Goal: Information Seeking & Learning: Compare options

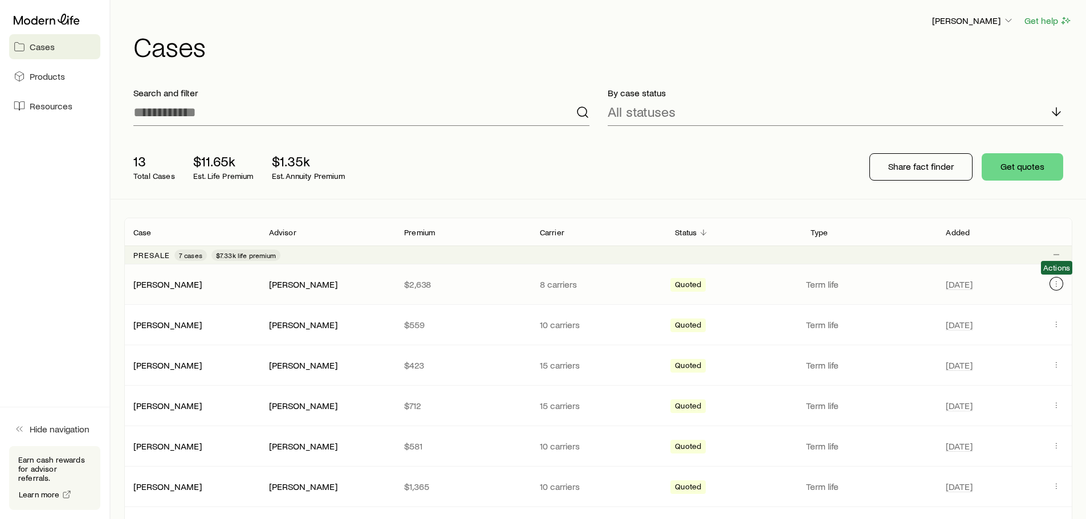
click at [1054, 287] on icon "Client cases" at bounding box center [1056, 283] width 9 height 9
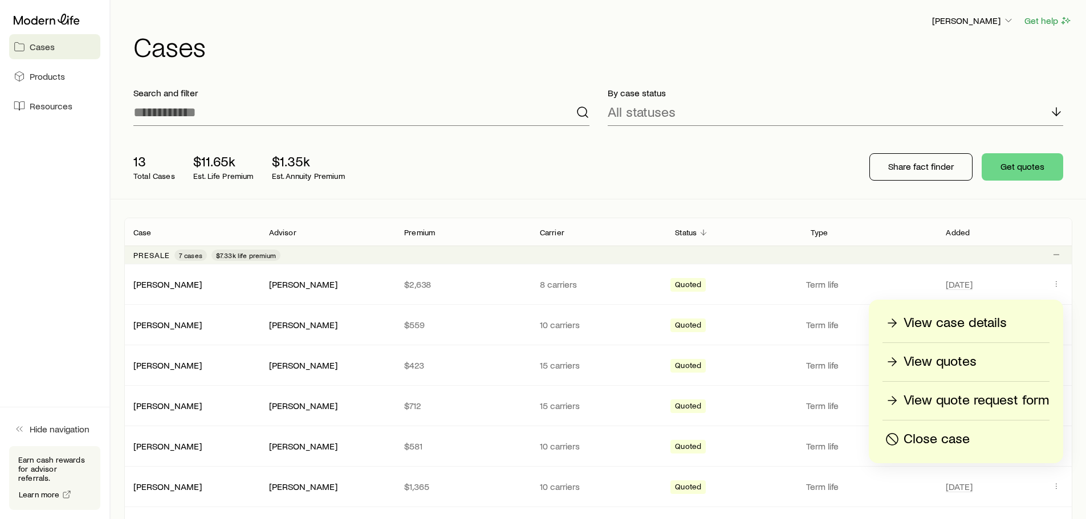
click at [978, 404] on p "View quote request form" at bounding box center [976, 401] width 145 height 18
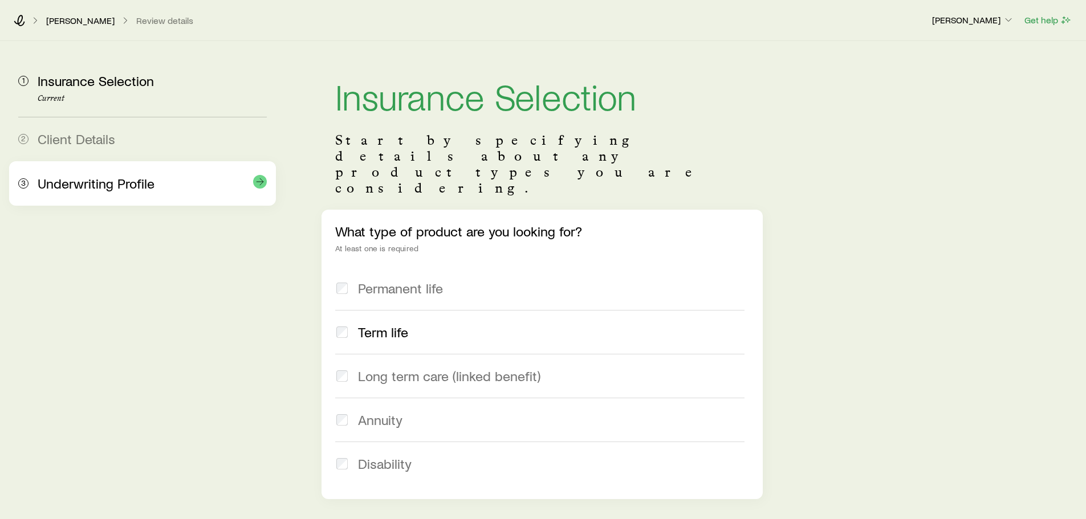
click at [51, 178] on span "Underwriting Profile" at bounding box center [96, 183] width 117 height 17
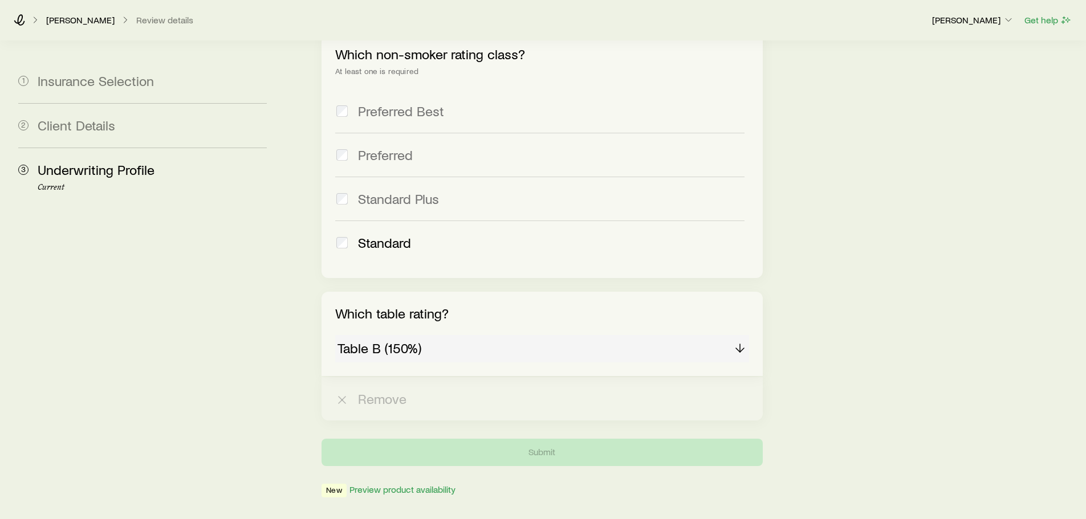
scroll to position [513, 0]
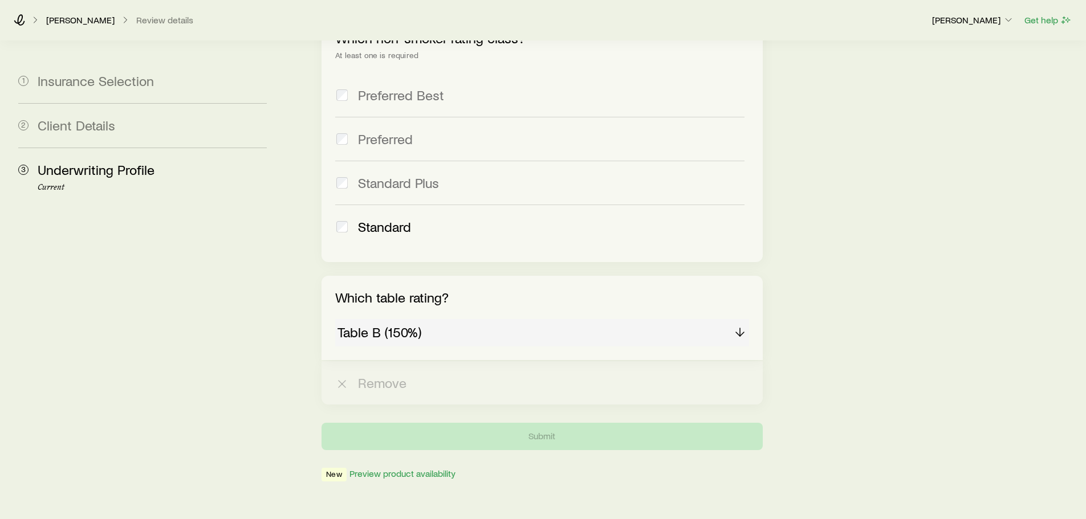
click at [398, 319] on div "Table B (150%)" at bounding box center [541, 332] width 413 height 27
click at [746, 319] on div "Table B (150%)" at bounding box center [541, 332] width 413 height 27
click at [739, 319] on div "Table B (150%)" at bounding box center [541, 332] width 413 height 27
drag, startPoint x: 739, startPoint y: 300, endPoint x: 698, endPoint y: 301, distance: 41.6
click at [734, 319] on div "Table B (150%)" at bounding box center [541, 332] width 413 height 27
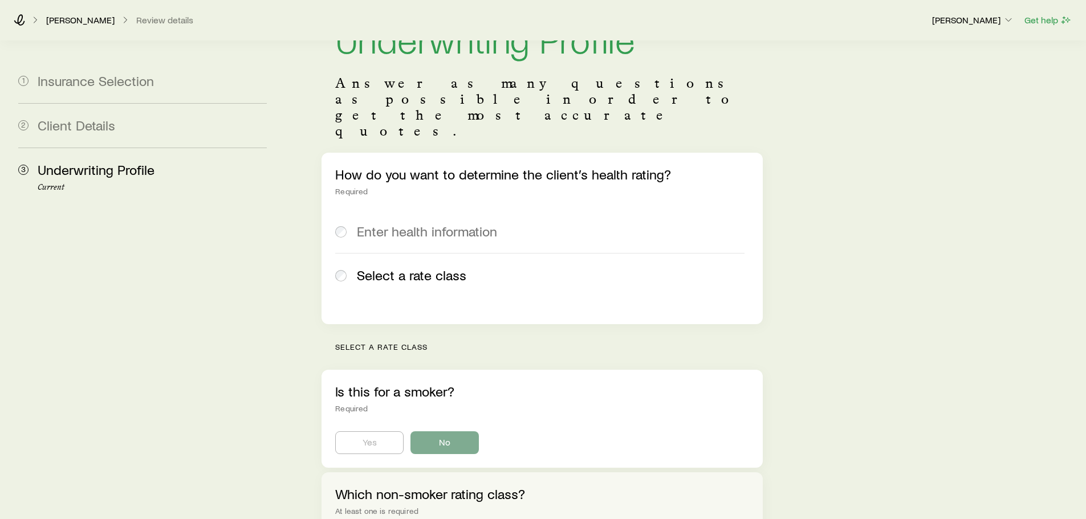
scroll to position [0, 0]
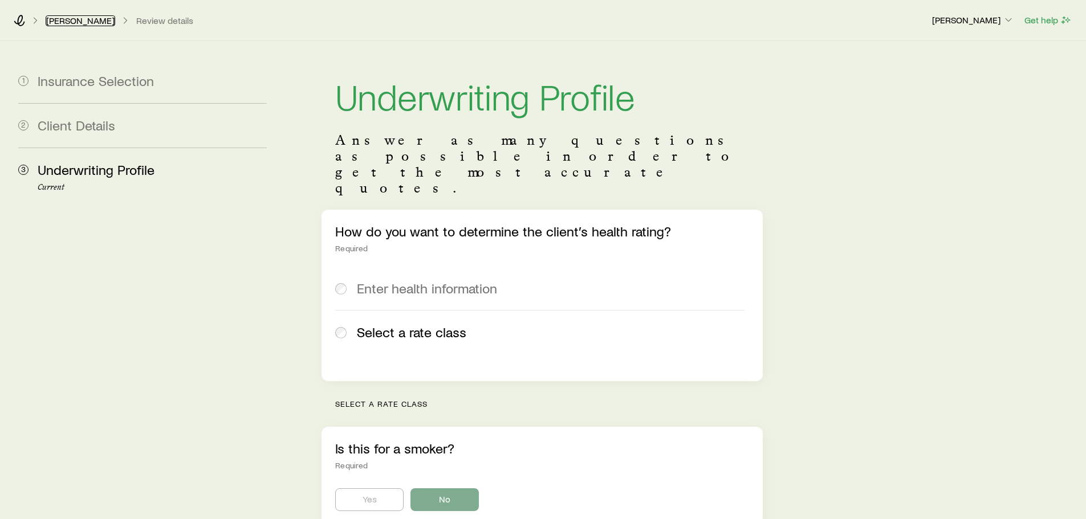
click at [54, 18] on link "[PERSON_NAME]" at bounding box center [81, 20] width 70 height 11
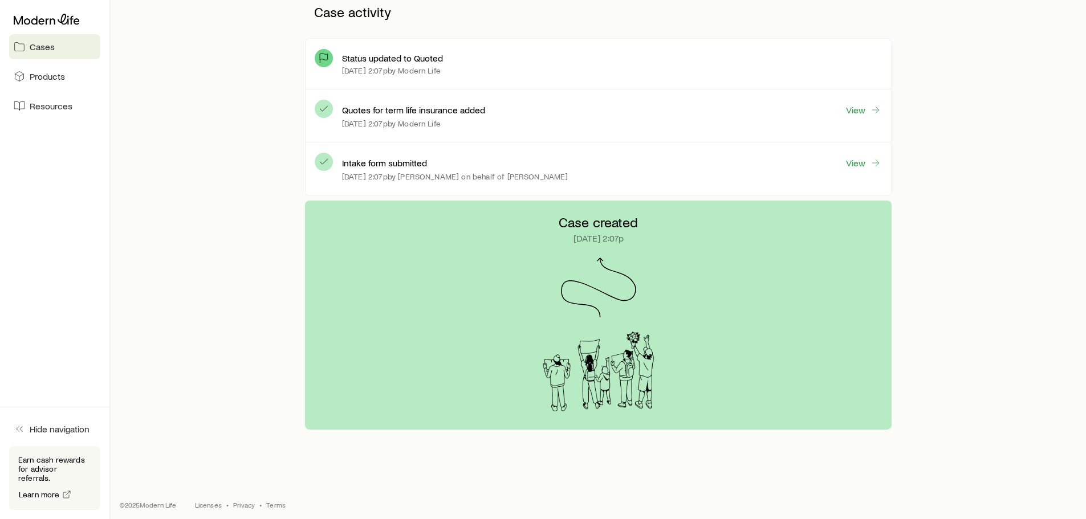
scroll to position [312, 0]
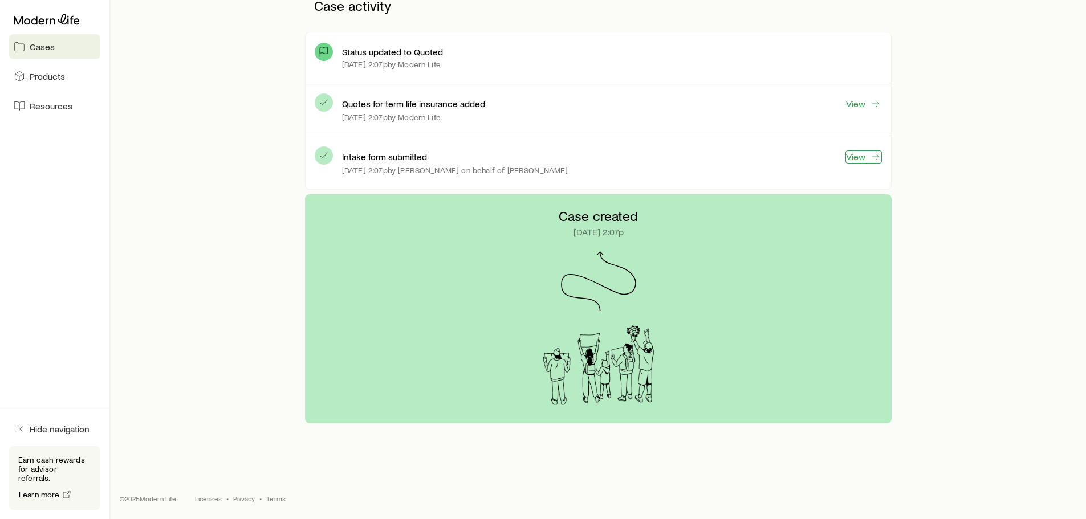
click at [856, 156] on link "View" at bounding box center [863, 157] width 36 height 13
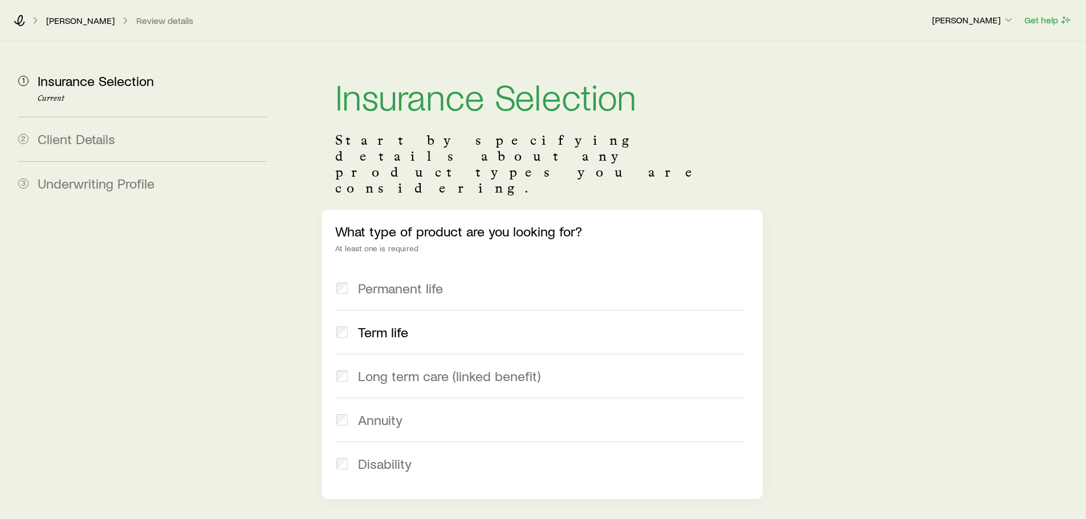
click at [372, 324] on span "Term life" at bounding box center [383, 332] width 50 height 16
click at [91, 16] on link "[PERSON_NAME]" at bounding box center [81, 20] width 70 height 11
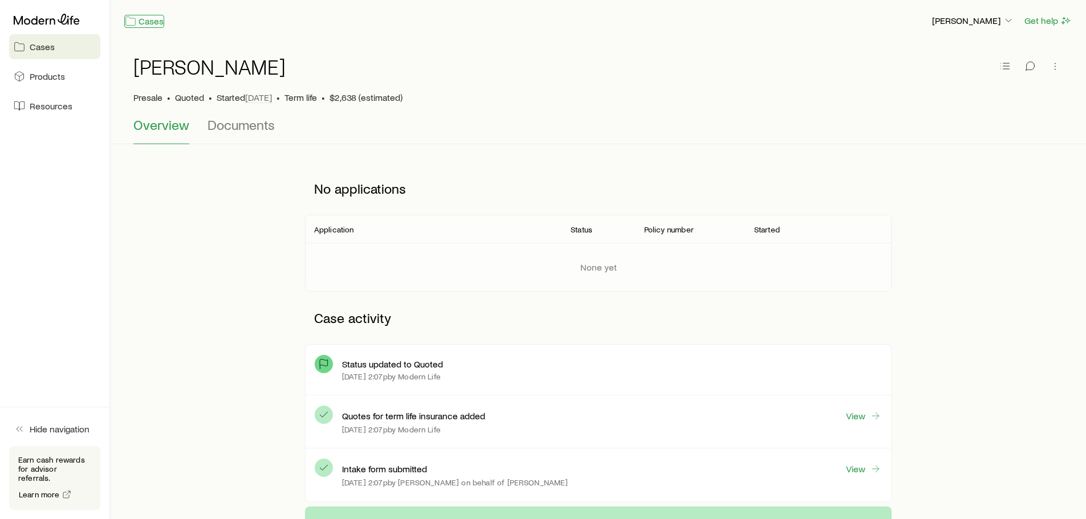
click at [153, 22] on link "Cases" at bounding box center [144, 21] width 40 height 13
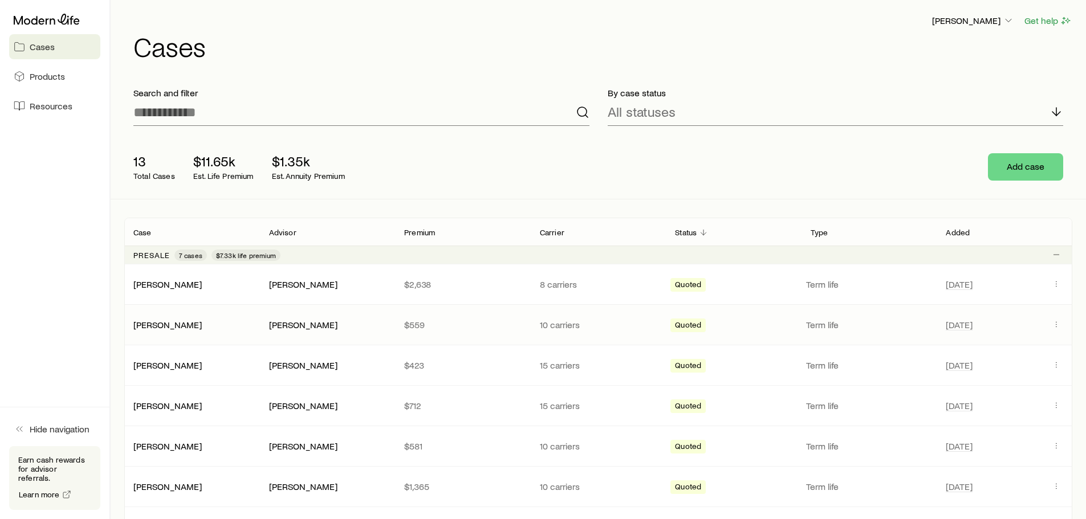
click at [1054, 316] on div "McMullen, Tracey Susan Trowbridge $559 10 carriers Quoted Term life Sep 11" at bounding box center [598, 325] width 948 height 40
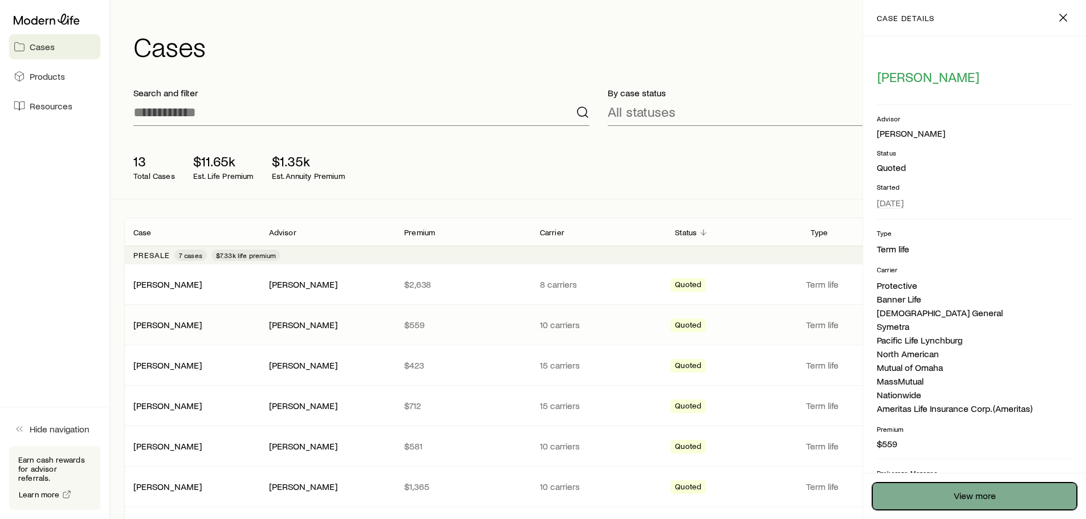
click at [1011, 496] on link "View more" at bounding box center [974, 496] width 205 height 27
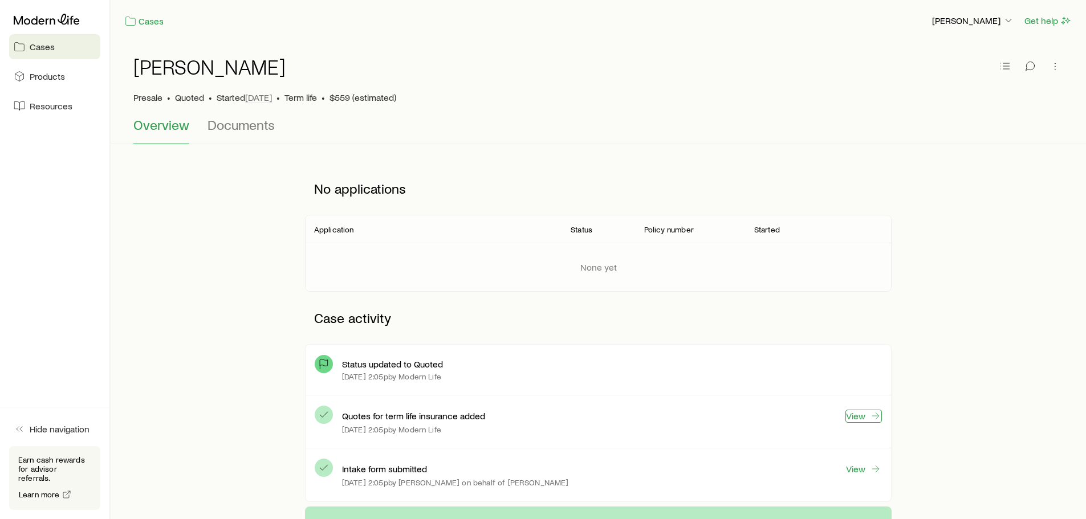
click at [866, 420] on link "View" at bounding box center [863, 416] width 36 height 13
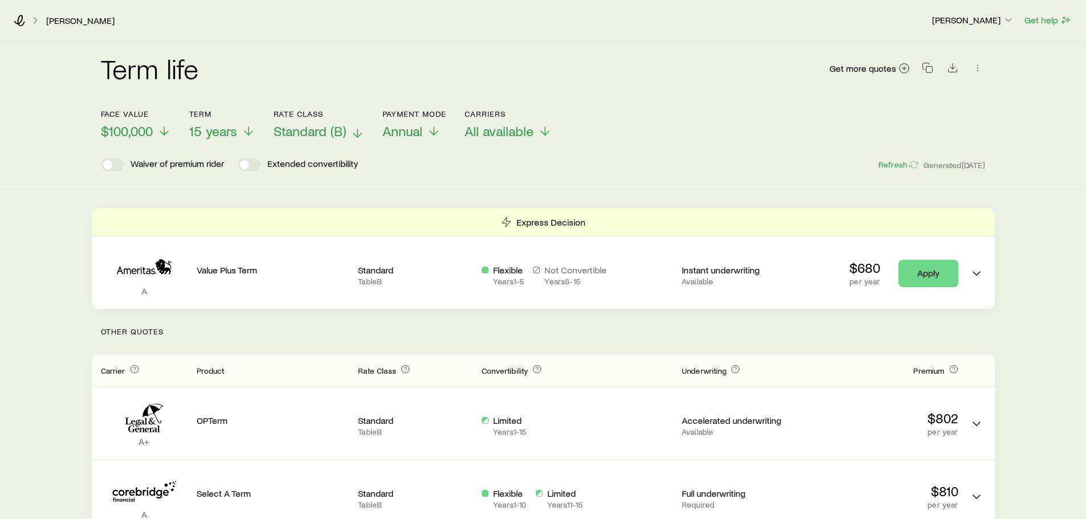
click at [333, 132] on span "Standard (B)" at bounding box center [310, 131] width 72 height 16
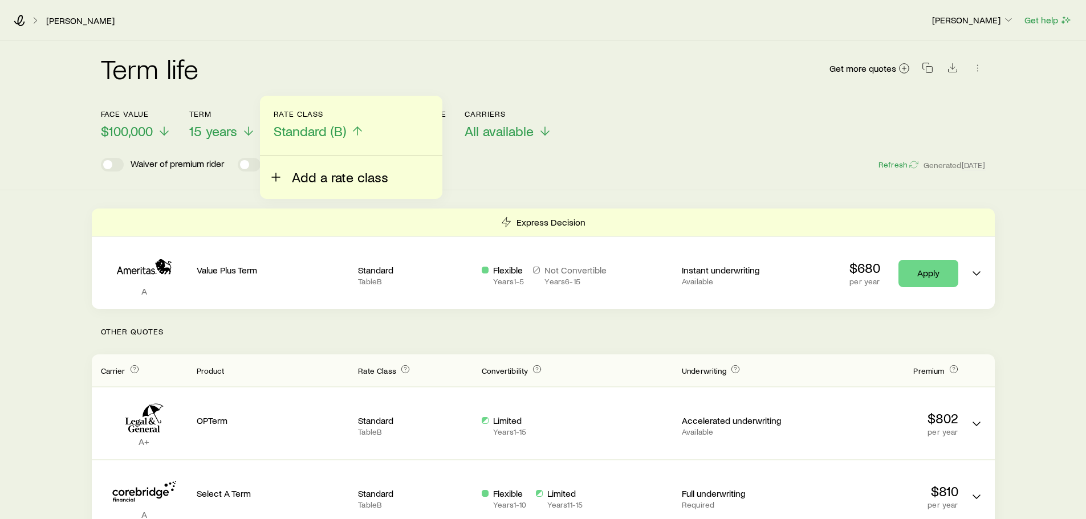
click at [327, 171] on span "Add a rate class" at bounding box center [340, 177] width 96 height 16
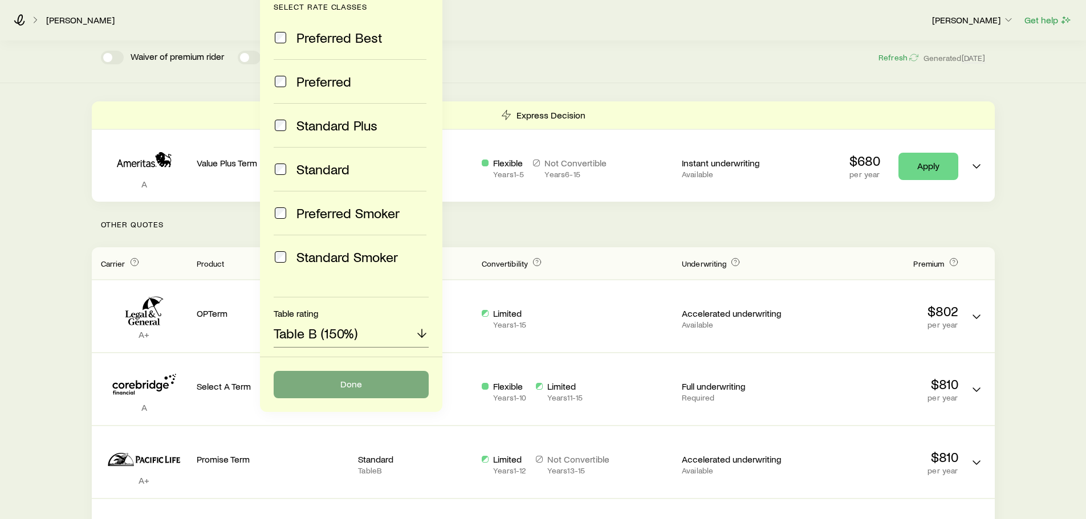
scroll to position [114, 0]
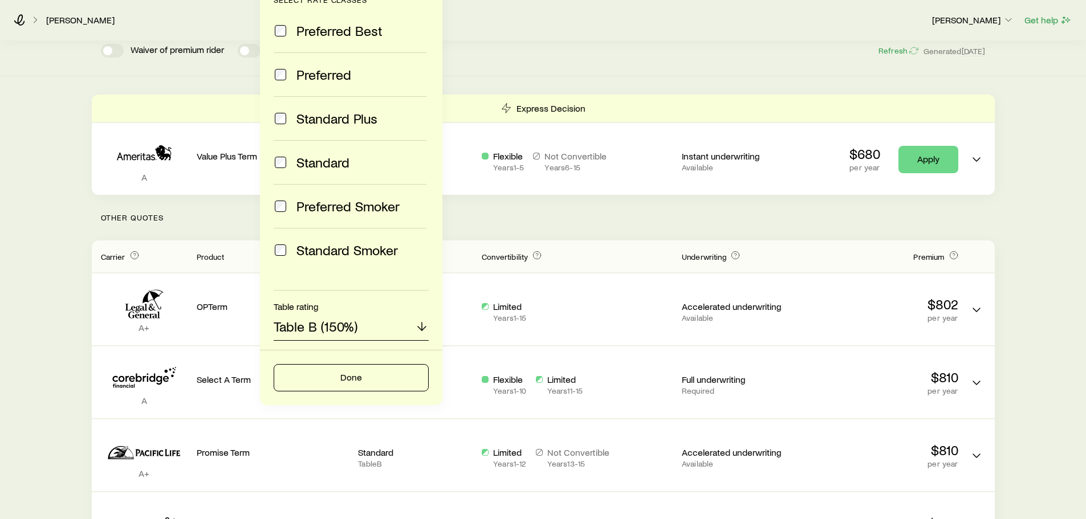
click at [331, 330] on p "Table B (150%)" at bounding box center [316, 327] width 84 height 16
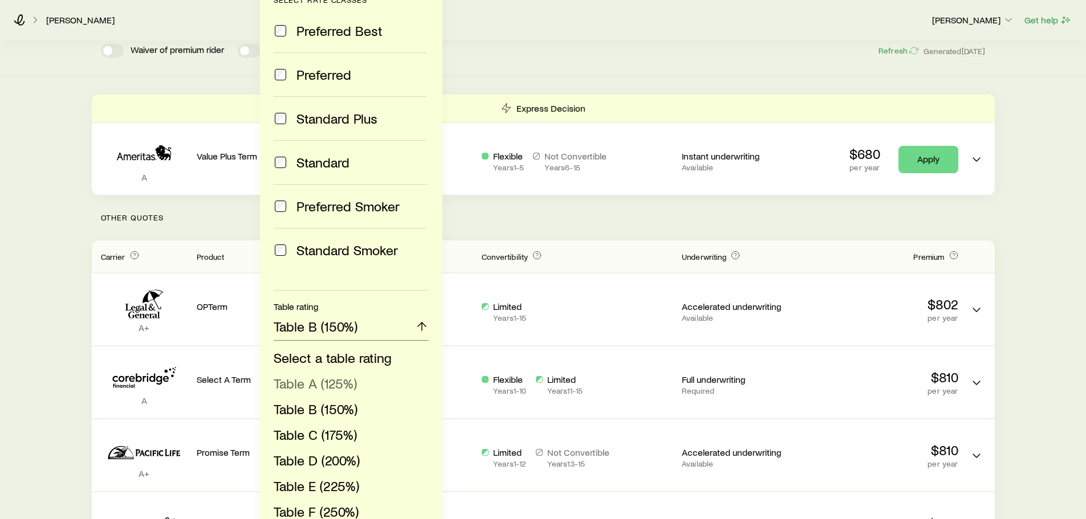
click at [337, 379] on span "Table A (125%)" at bounding box center [315, 383] width 83 height 17
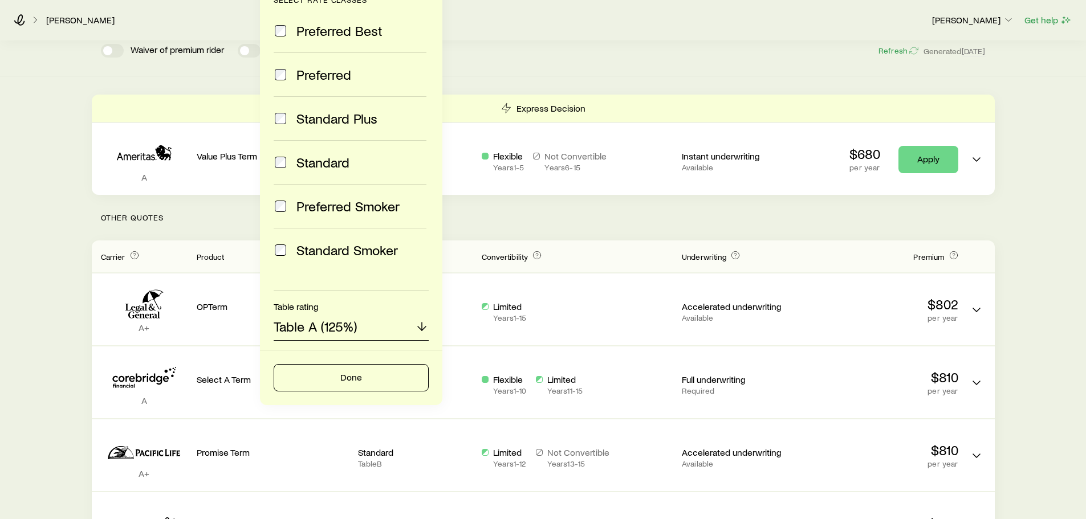
click at [341, 324] on p "Table A (125%)" at bounding box center [315, 327] width 83 height 16
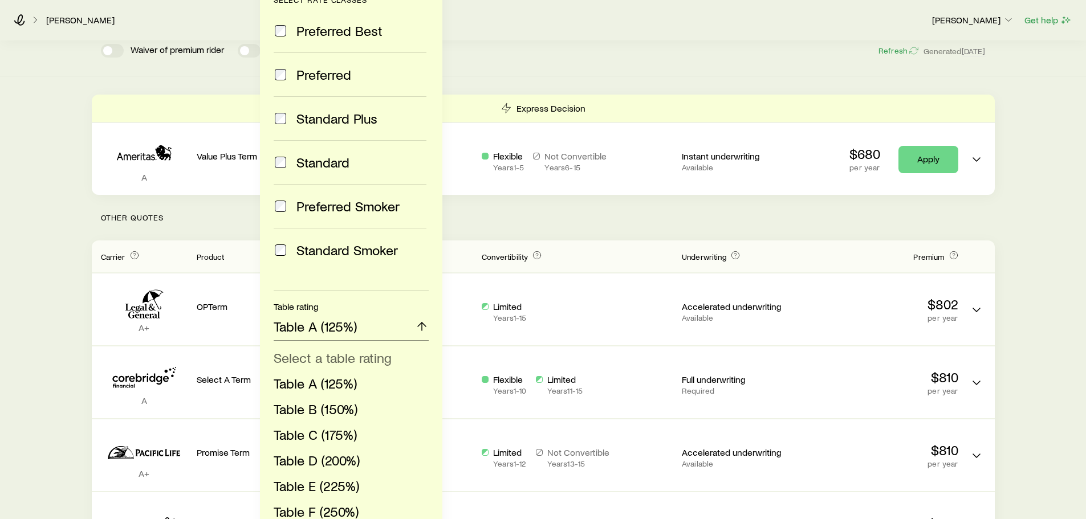
click at [348, 353] on span "Select a table rating" at bounding box center [333, 357] width 118 height 17
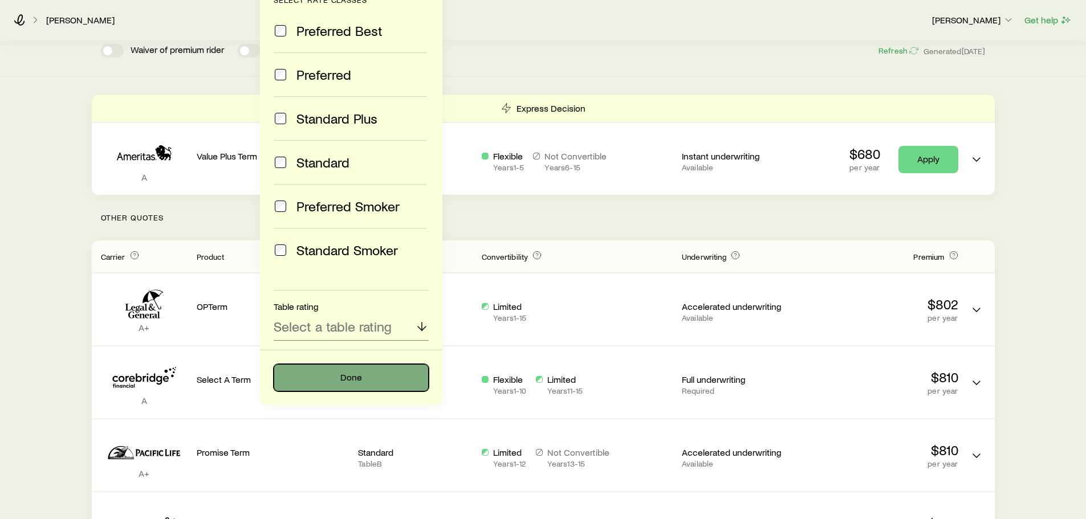
click at [367, 384] on button "Done" at bounding box center [351, 377] width 155 height 27
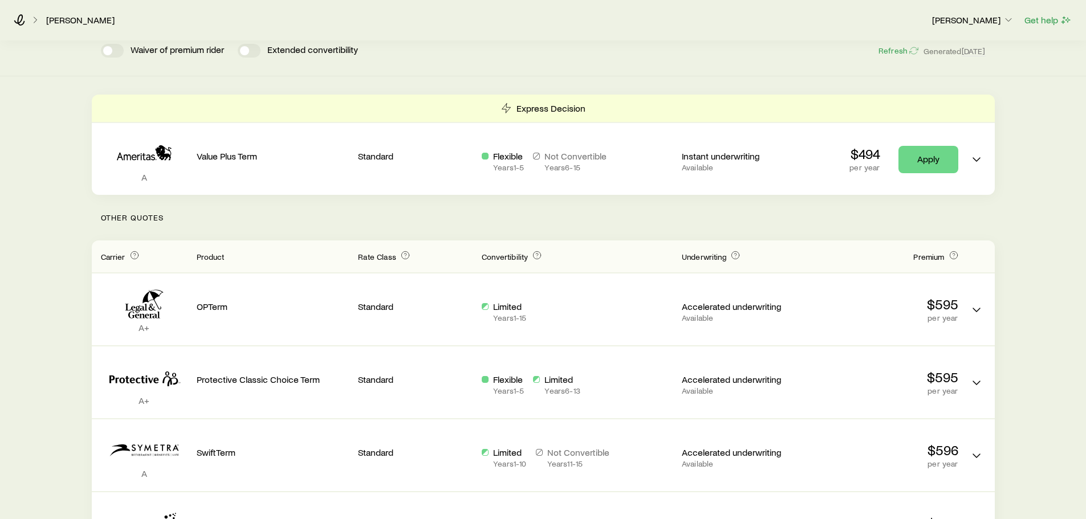
click at [1025, 245] on div "Term life Get more quotes Face value $100,000 Term 15 years Rate Class Standard…" at bounding box center [543, 428] width 1086 height 1002
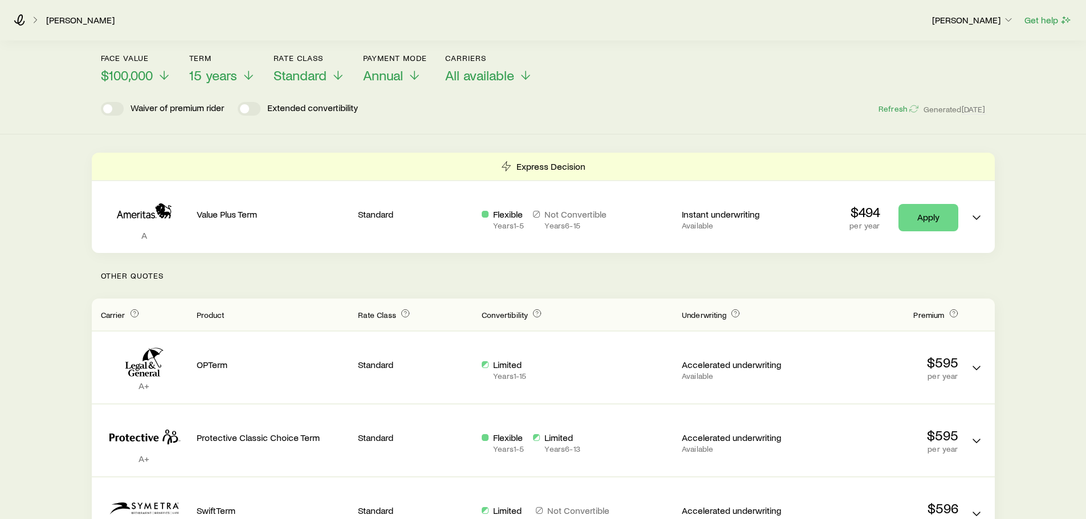
scroll to position [0, 0]
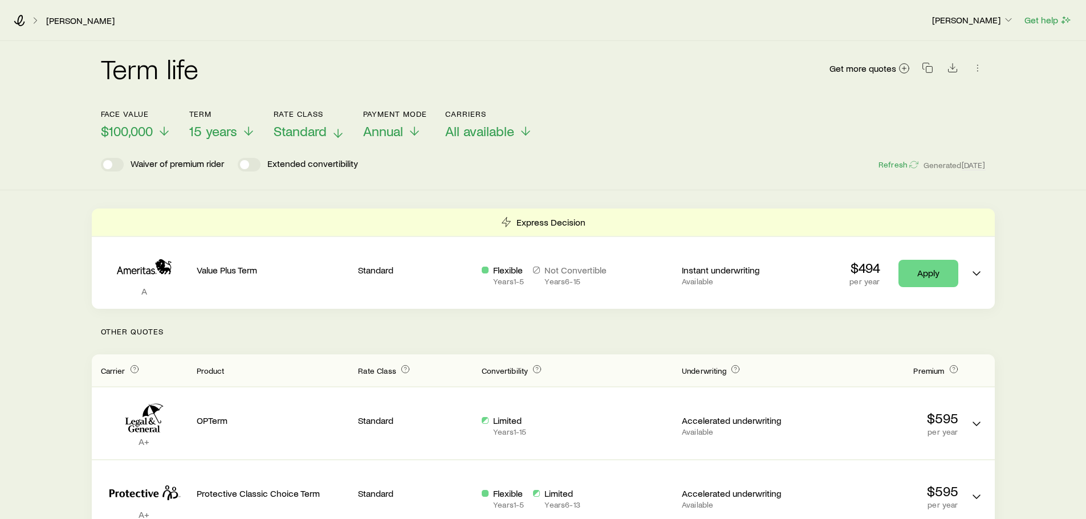
click at [324, 131] on span "Standard" at bounding box center [300, 131] width 53 height 16
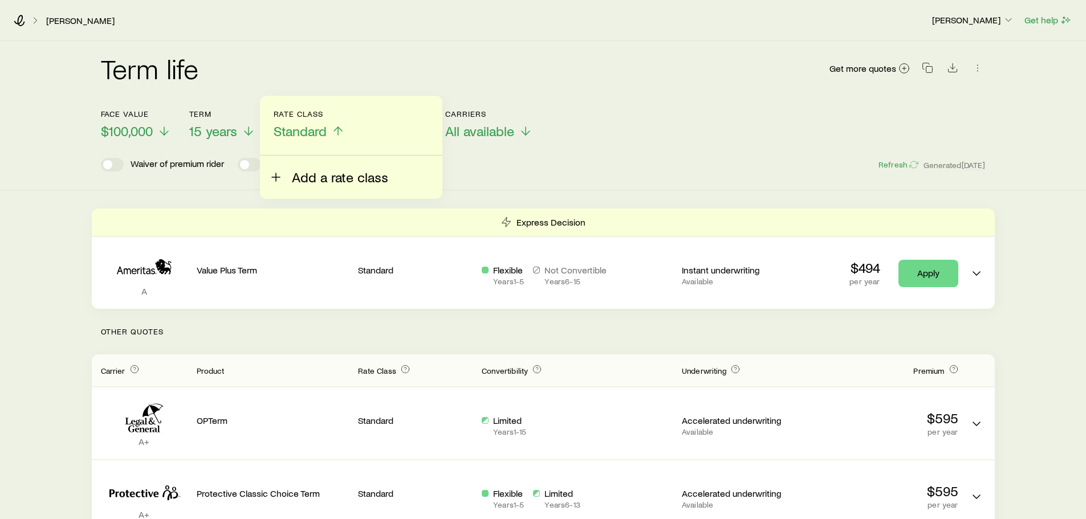
click at [319, 178] on span "Add a rate class" at bounding box center [340, 177] width 96 height 16
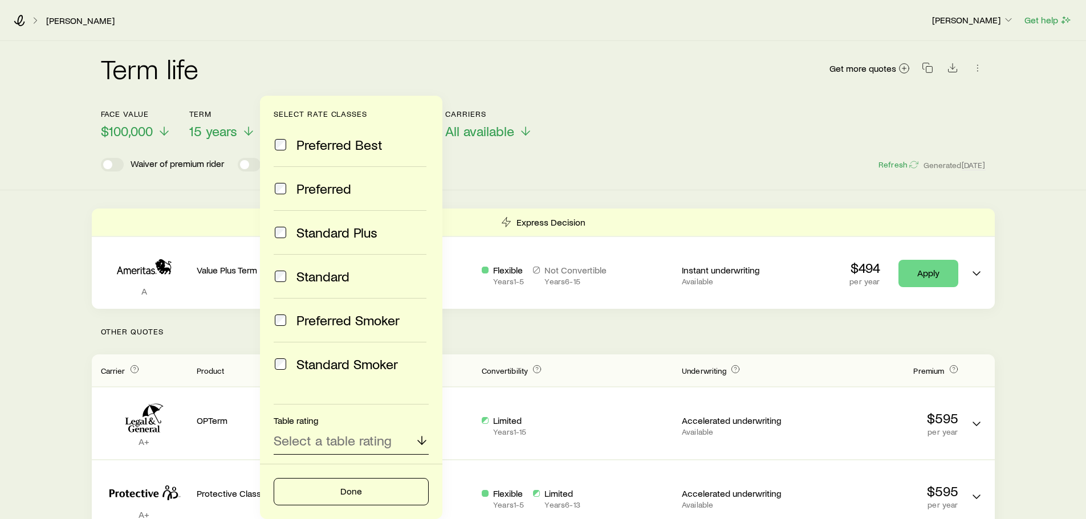
click at [359, 438] on p "Select a table rating" at bounding box center [333, 441] width 118 height 16
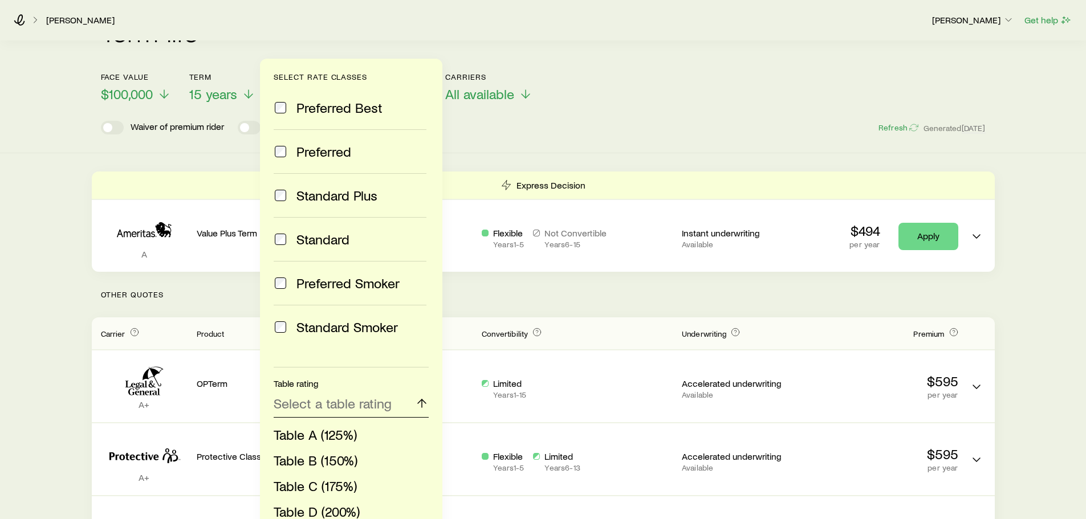
scroll to position [57, 0]
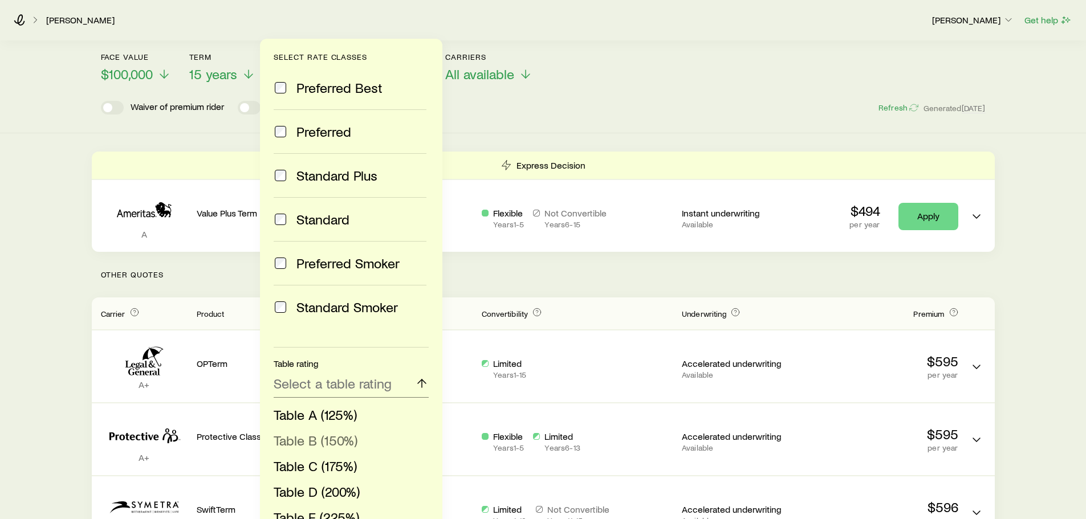
click at [337, 442] on span "Table B (150%)" at bounding box center [316, 440] width 84 height 17
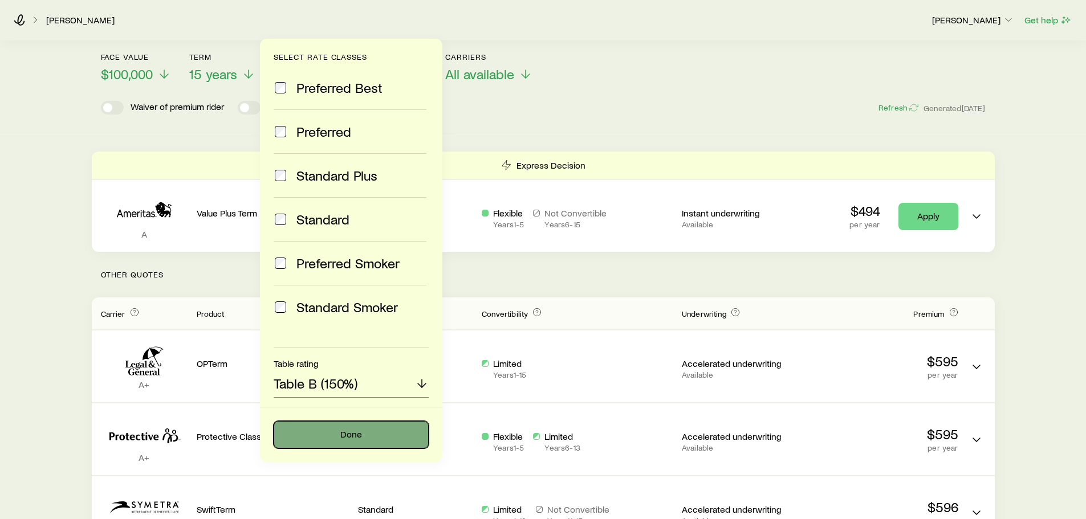
click at [381, 438] on button "Done" at bounding box center [351, 434] width 155 height 27
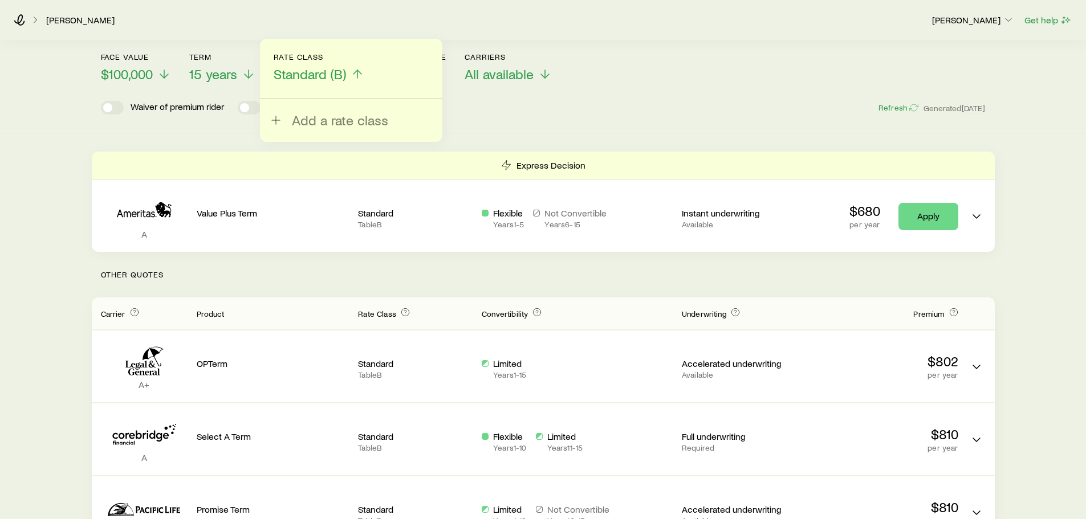
click at [337, 70] on span "Standard (B)" at bounding box center [310, 74] width 72 height 16
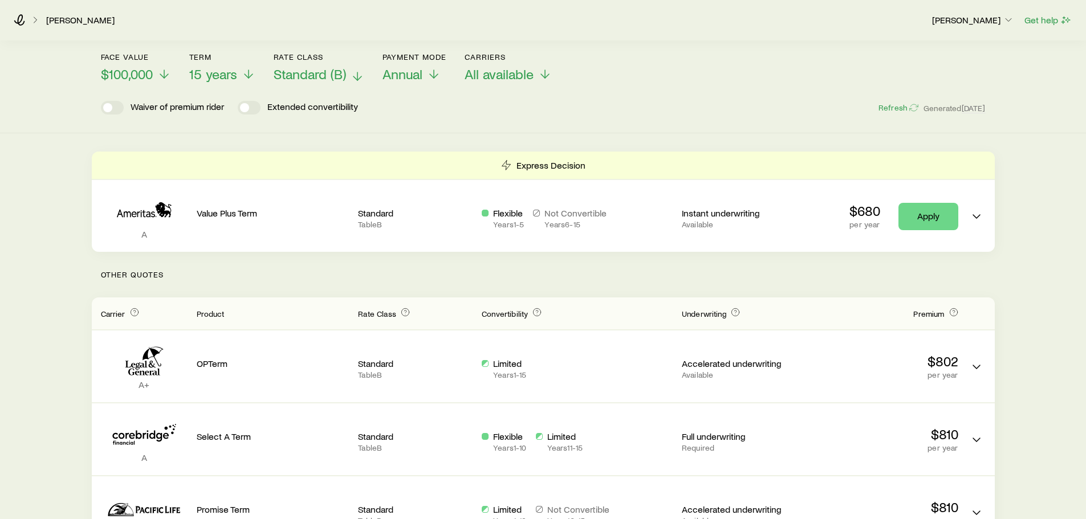
click at [324, 72] on span "Standard (B)" at bounding box center [310, 74] width 72 height 16
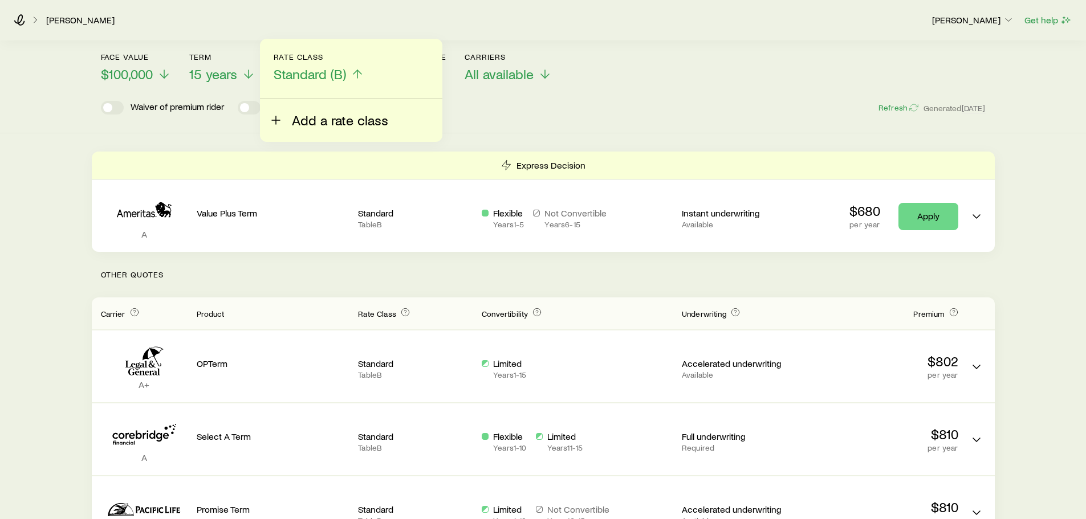
click at [328, 115] on span "Add a rate class" at bounding box center [340, 120] width 96 height 16
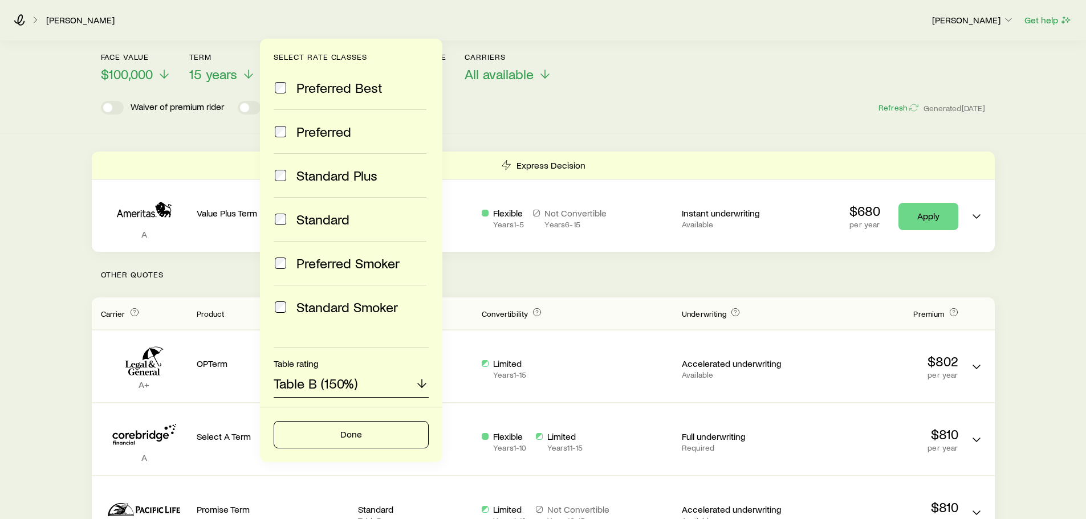
drag, startPoint x: 375, startPoint y: 380, endPoint x: 343, endPoint y: 381, distance: 31.4
click at [368, 381] on div "Table B (150%)" at bounding box center [351, 384] width 155 height 27
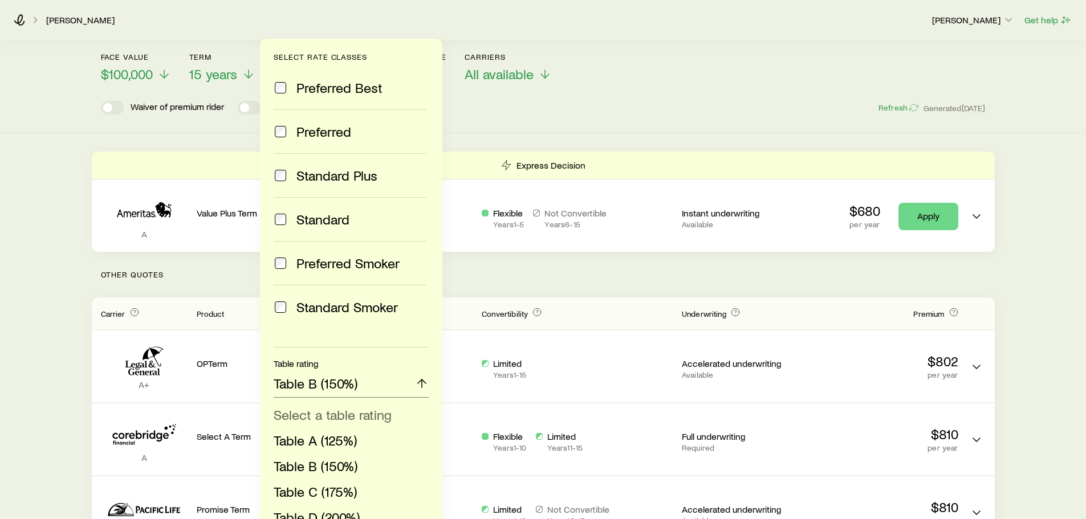
click at [333, 416] on span "Select a table rating" at bounding box center [333, 414] width 118 height 17
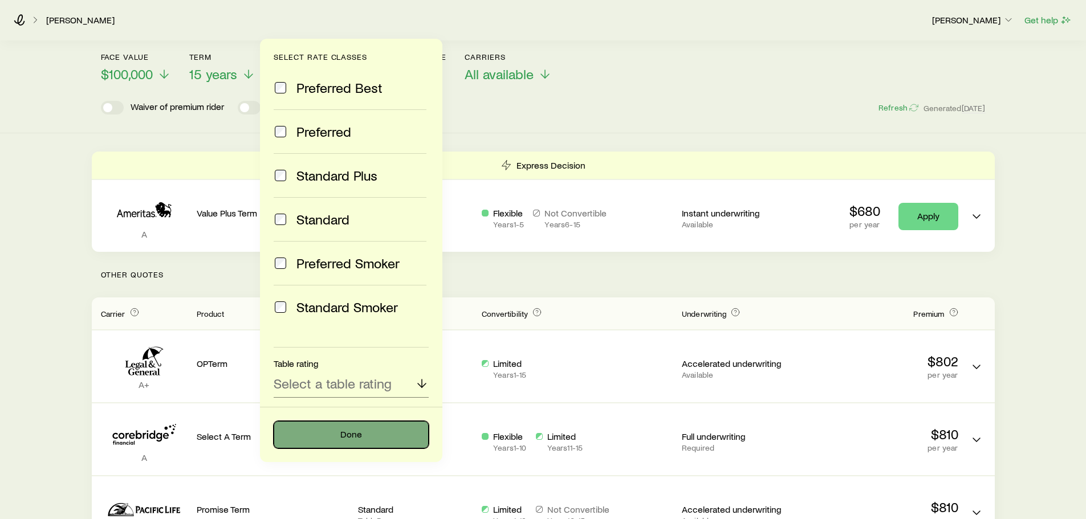
click at [370, 440] on button "Done" at bounding box center [351, 434] width 155 height 27
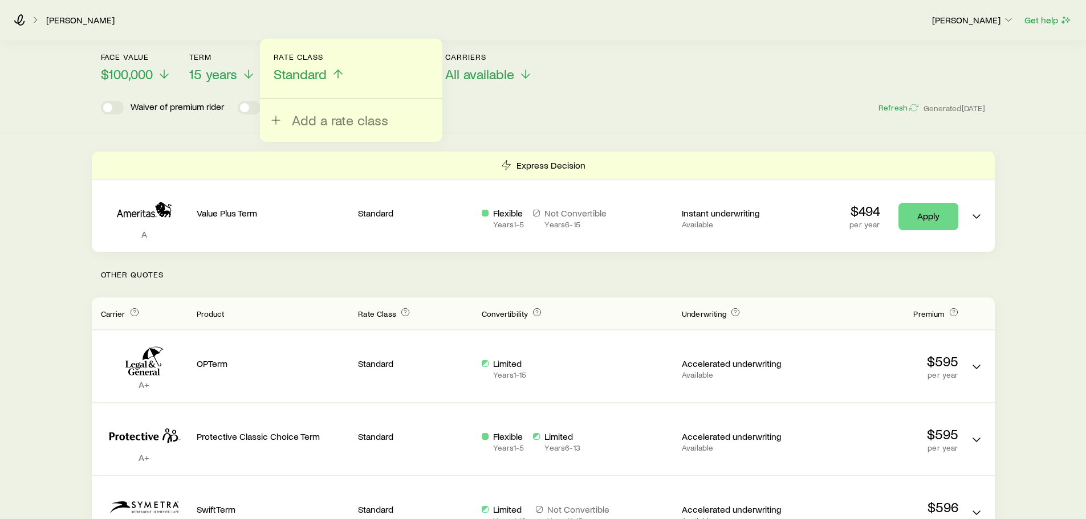
click at [32, 210] on div "Term life Get more quotes Face value $100,000 Term 15 years Rate Class Standard…" at bounding box center [543, 485] width 1086 height 1002
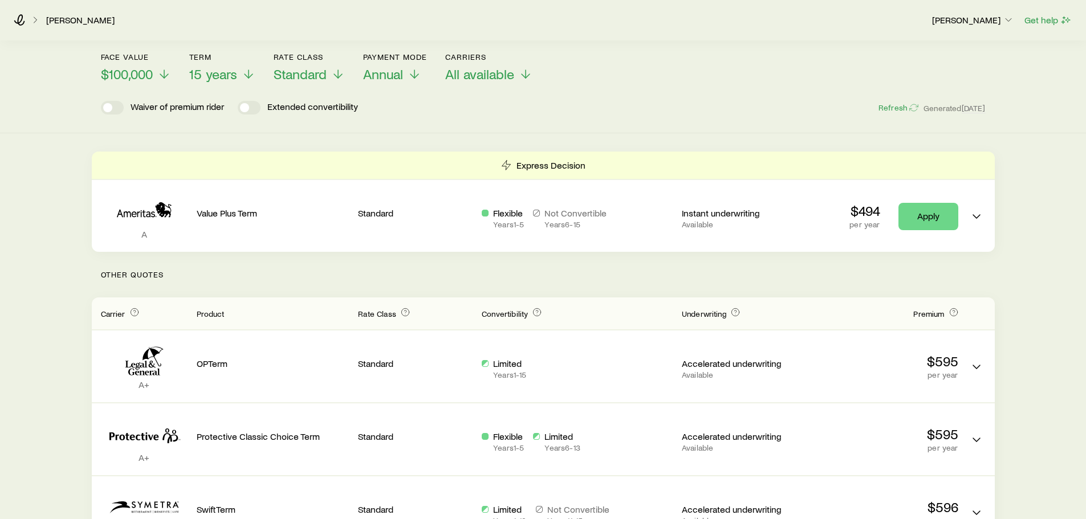
scroll to position [0, 0]
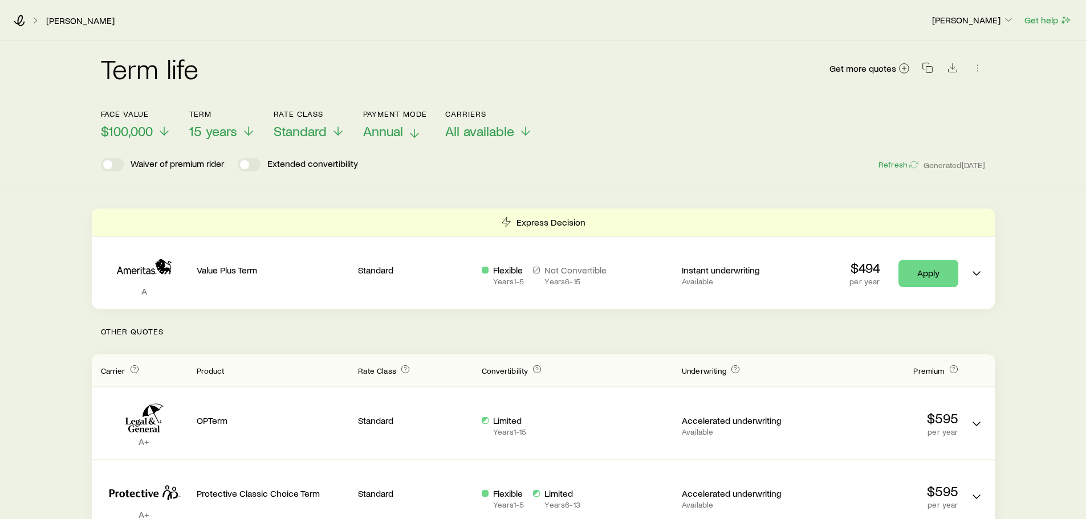
click at [375, 129] on span "Annual" at bounding box center [383, 131] width 40 height 16
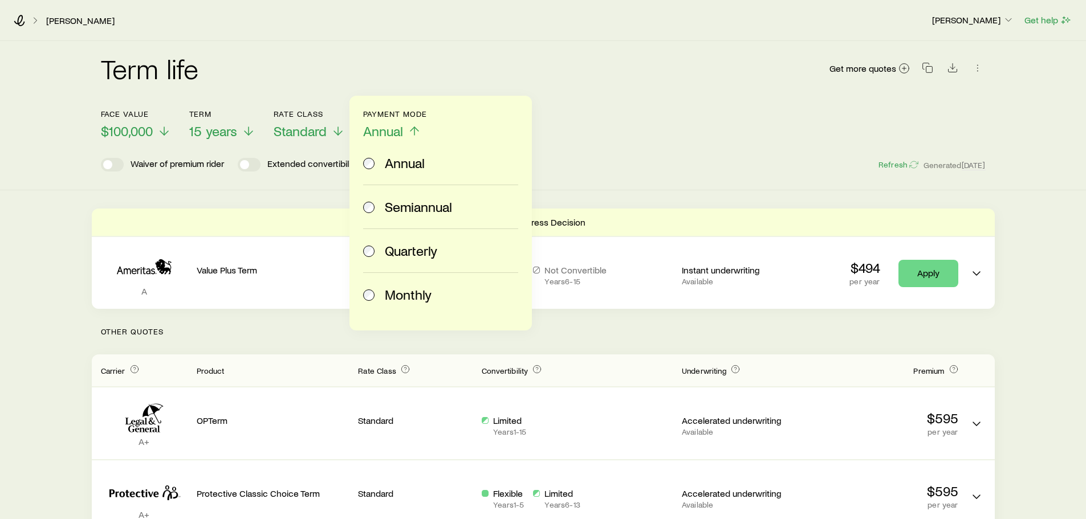
click at [424, 294] on span "Monthly" at bounding box center [408, 295] width 47 height 16
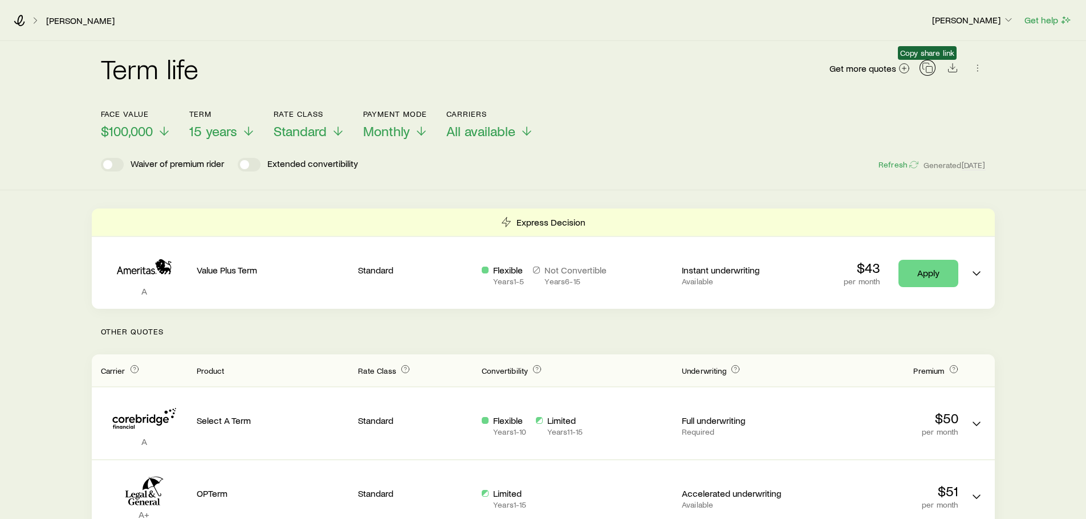
click at [928, 72] on rect "button" at bounding box center [929, 70] width 6 height 6
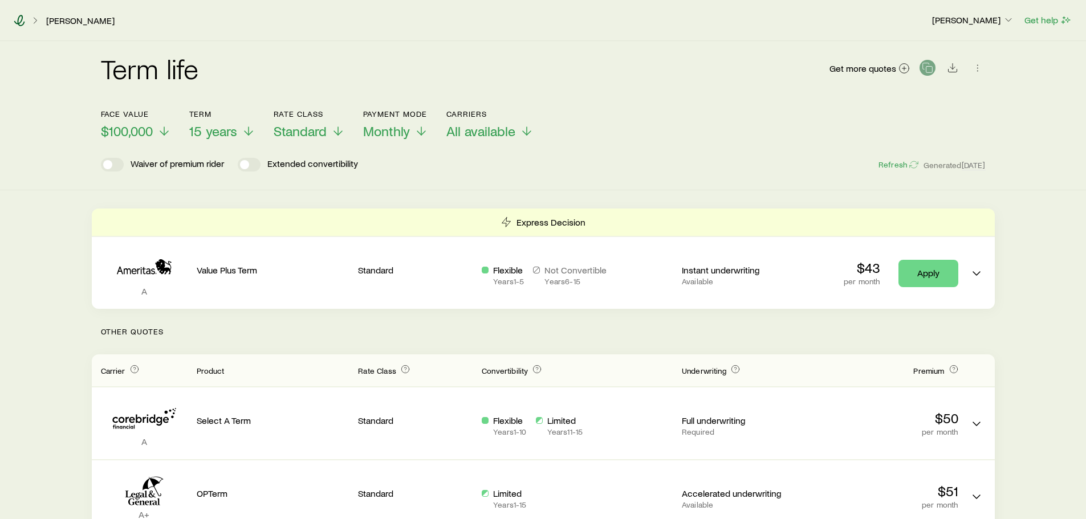
click at [18, 19] on icon at bounding box center [19, 20] width 11 height 11
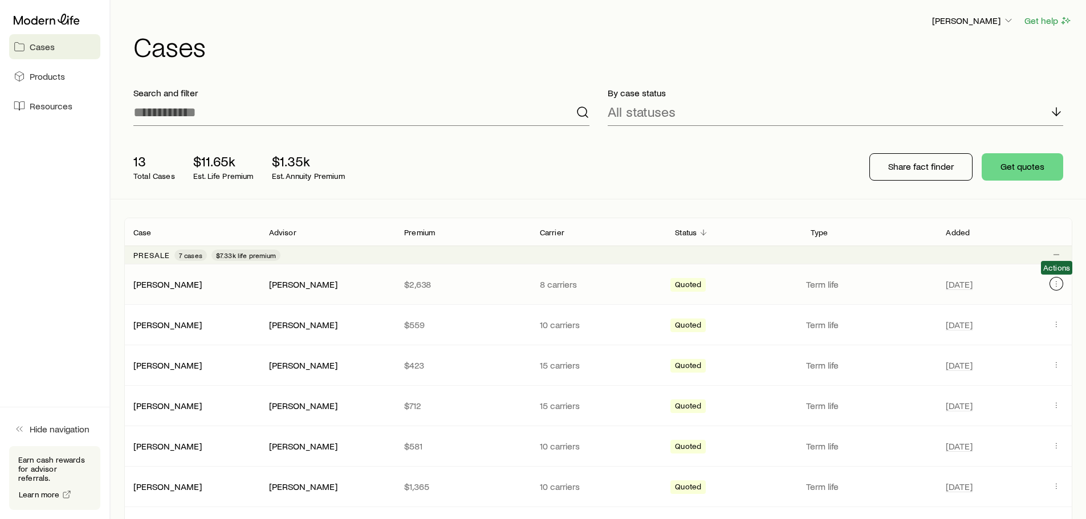
click at [1058, 286] on icon "Client cases" at bounding box center [1056, 283] width 9 height 9
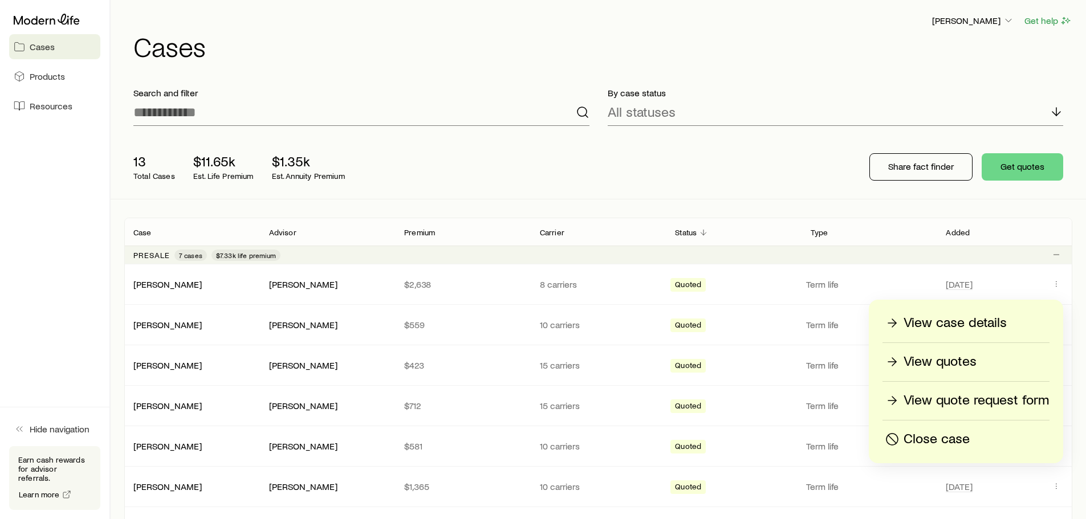
click at [981, 322] on p "View case details" at bounding box center [955, 323] width 103 height 18
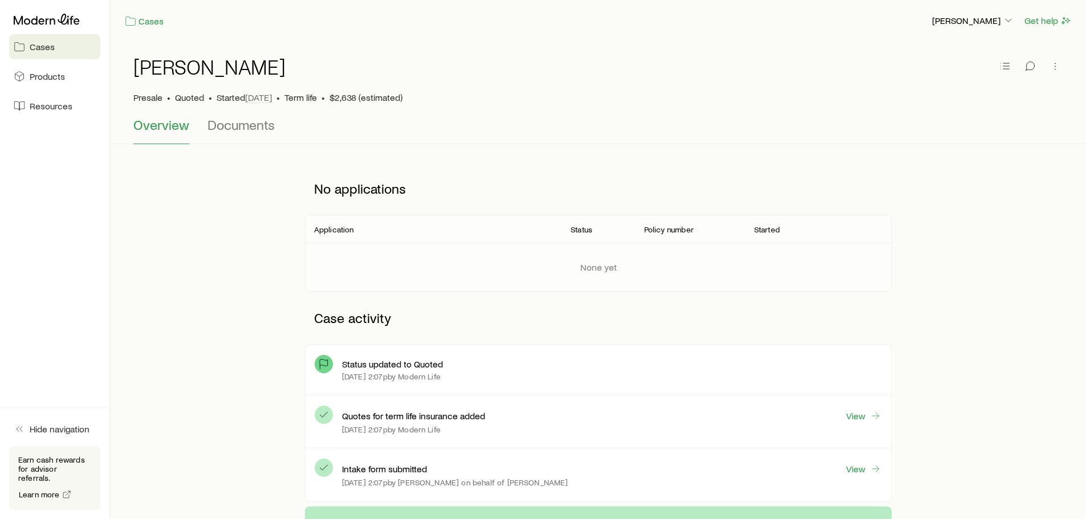
click at [981, 322] on div "No applications Application Status Policy number Started None yet Case activity…" at bounding box center [598, 334] width 939 height 344
click at [859, 413] on link "View" at bounding box center [863, 416] width 36 height 13
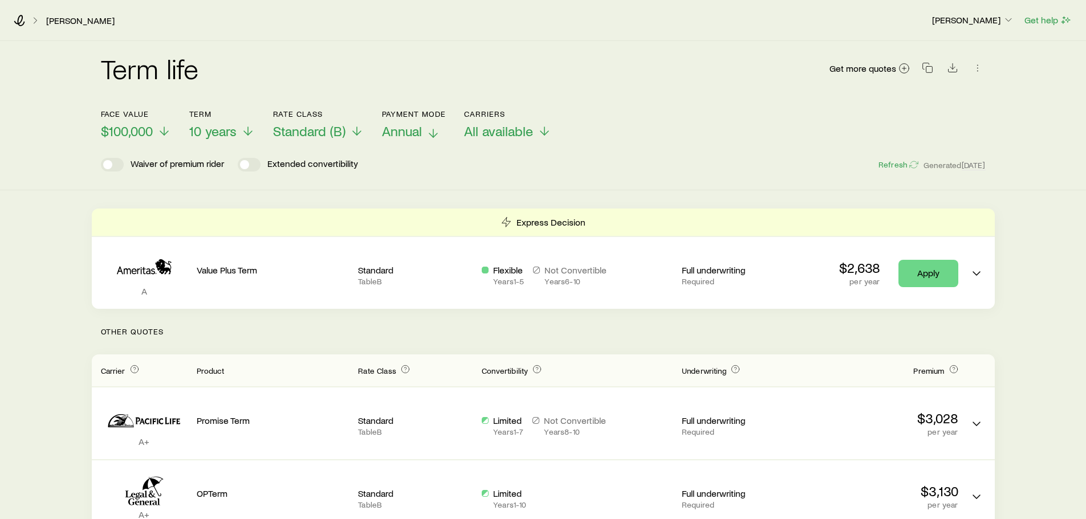
click at [413, 133] on span "Annual" at bounding box center [402, 131] width 40 height 16
click at [319, 128] on span "Standard (B)" at bounding box center [309, 131] width 72 height 16
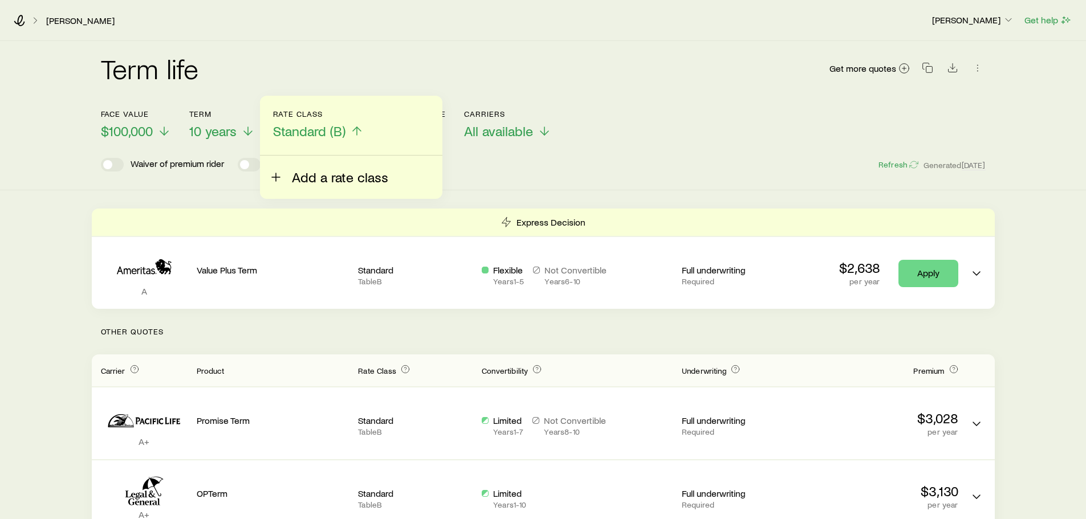
click at [330, 177] on span "Add a rate class" at bounding box center [340, 177] width 96 height 16
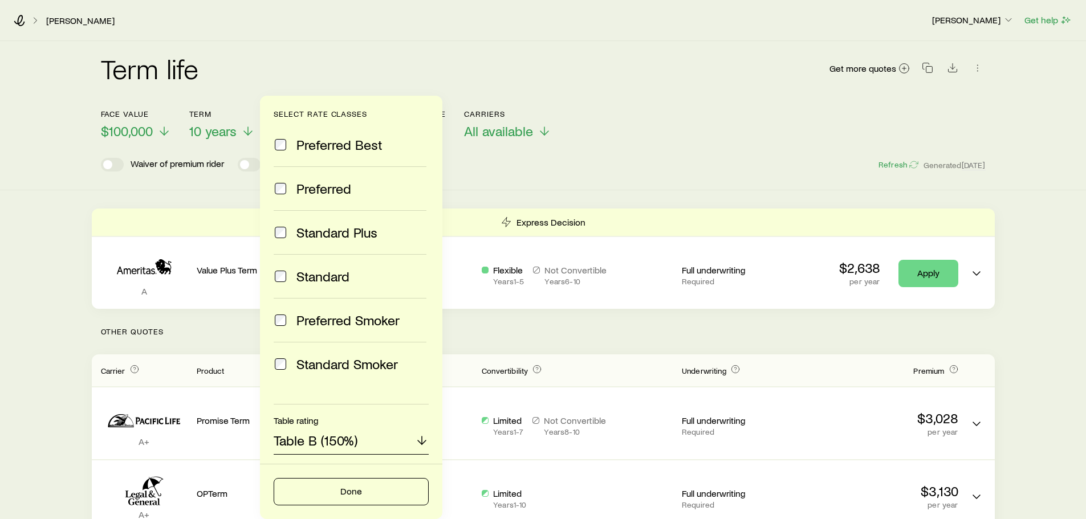
click at [378, 441] on div "Table B (150%)" at bounding box center [351, 441] width 155 height 27
click at [341, 471] on span "Select a table rating" at bounding box center [333, 471] width 118 height 17
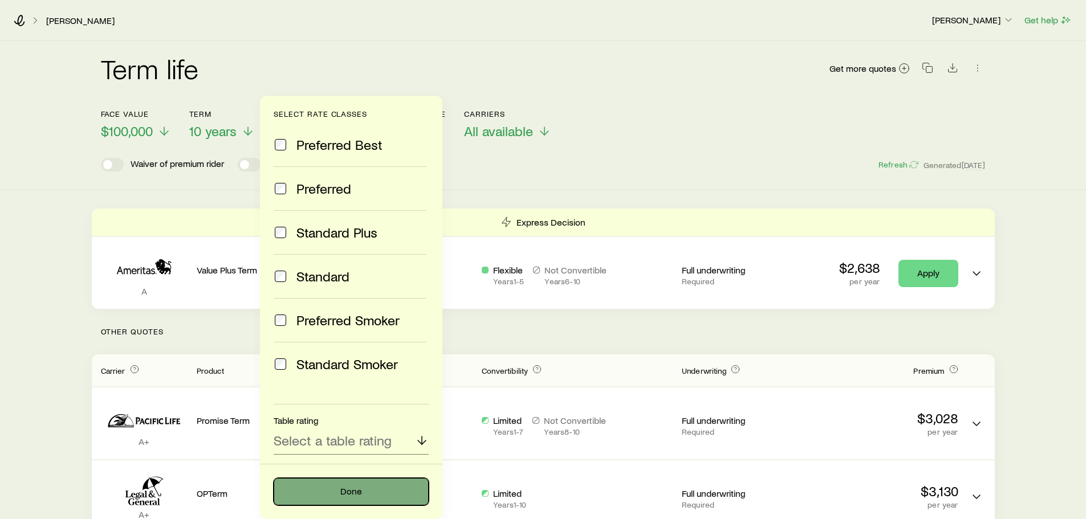
click at [337, 494] on button "Done" at bounding box center [351, 491] width 155 height 27
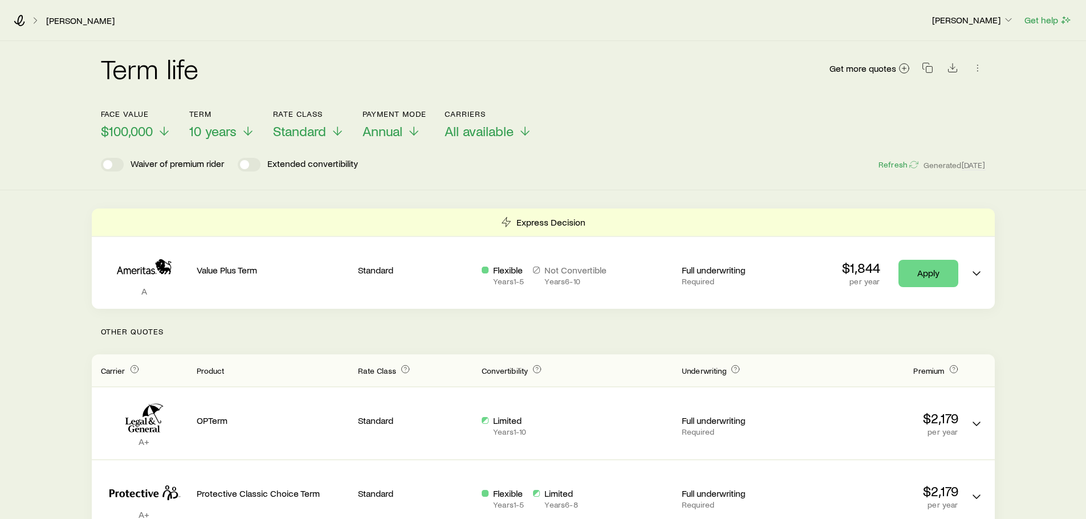
click at [1030, 322] on div "Term life Get more quotes Face value $100,000 Term 10 years Rate Class Standard…" at bounding box center [543, 469] width 1086 height 856
click at [410, 131] on icon at bounding box center [414, 134] width 14 height 14
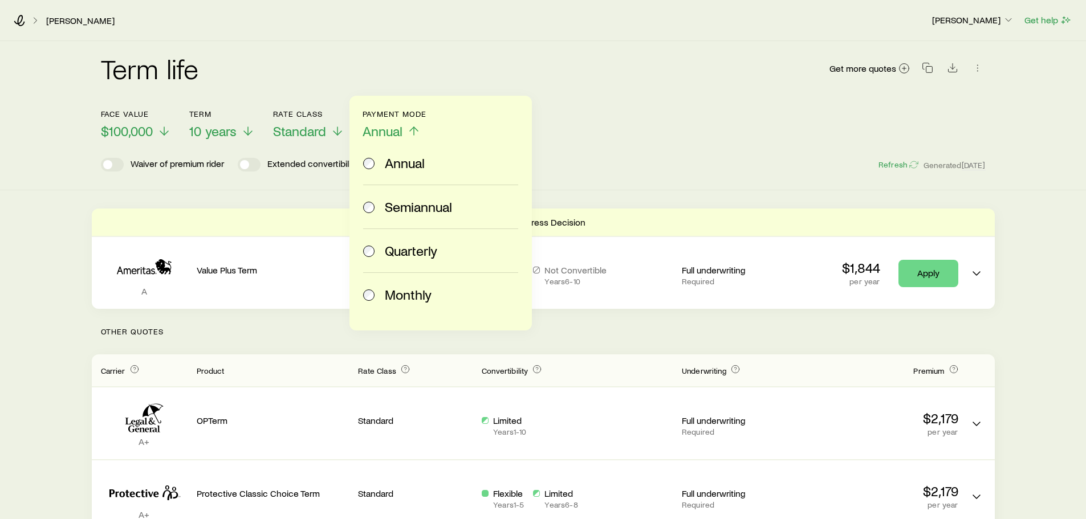
click at [436, 295] on div "Monthly" at bounding box center [449, 295] width 129 height 16
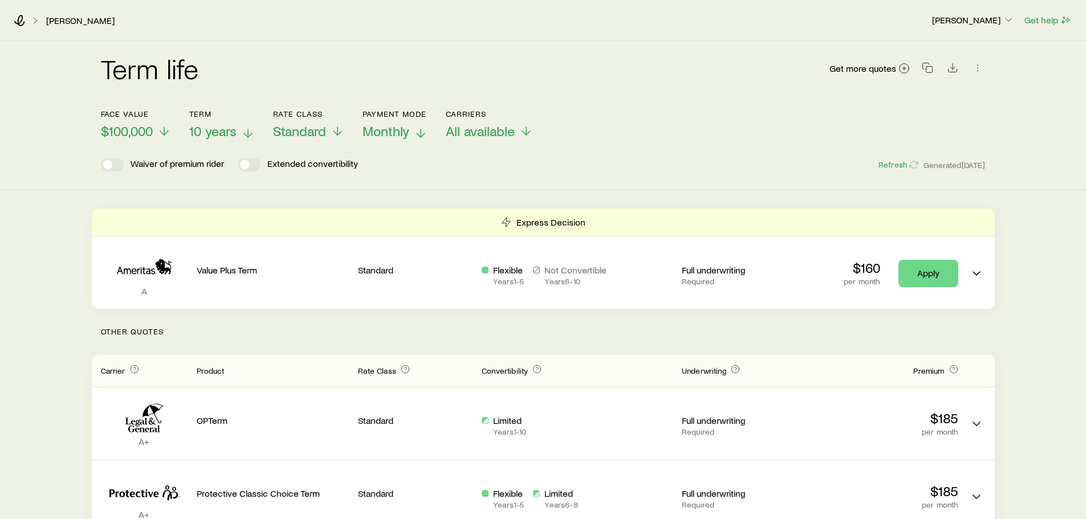
click at [222, 129] on span "10 years" at bounding box center [212, 131] width 47 height 16
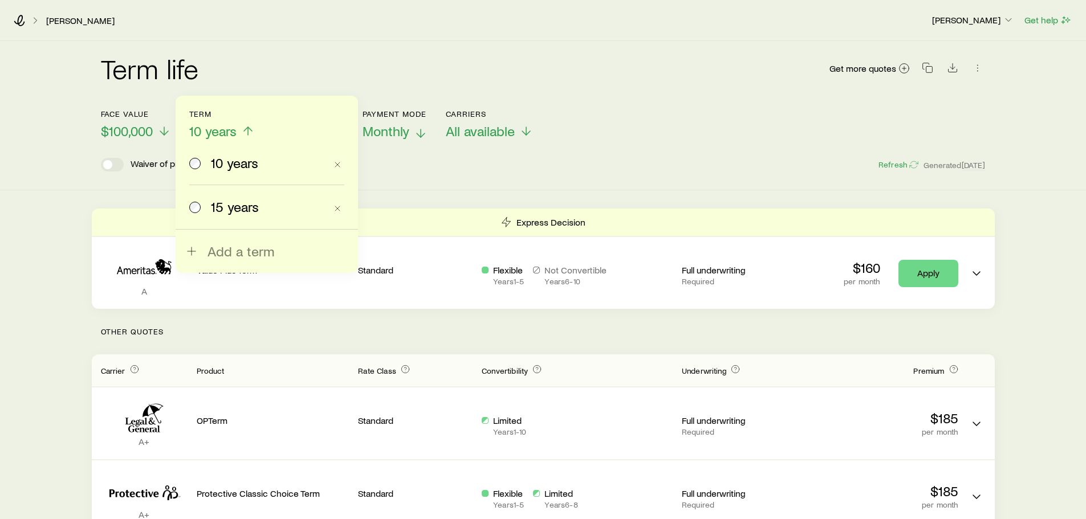
click at [231, 209] on span "15 years" at bounding box center [235, 207] width 48 height 16
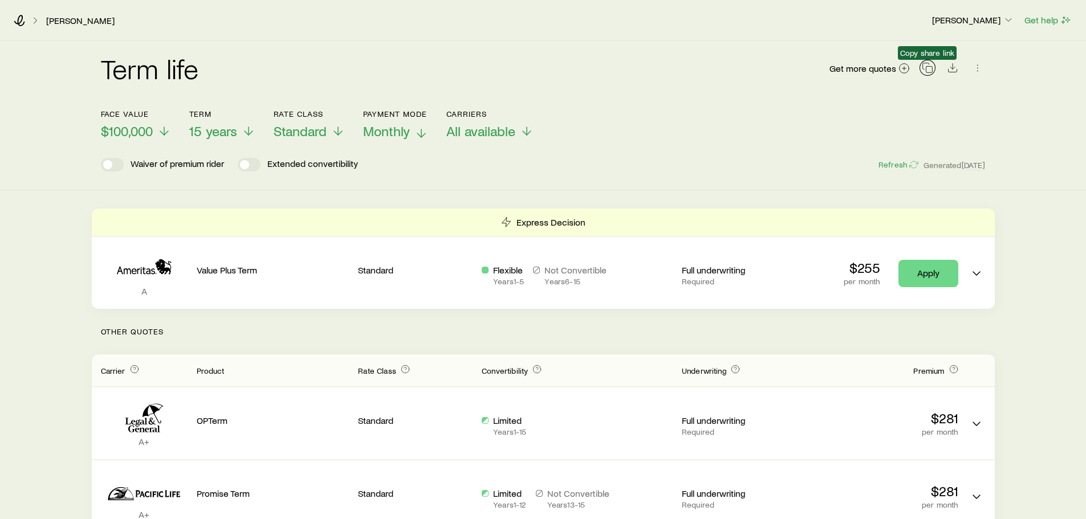
click at [929, 68] on icon "button" at bounding box center [927, 67] width 11 height 11
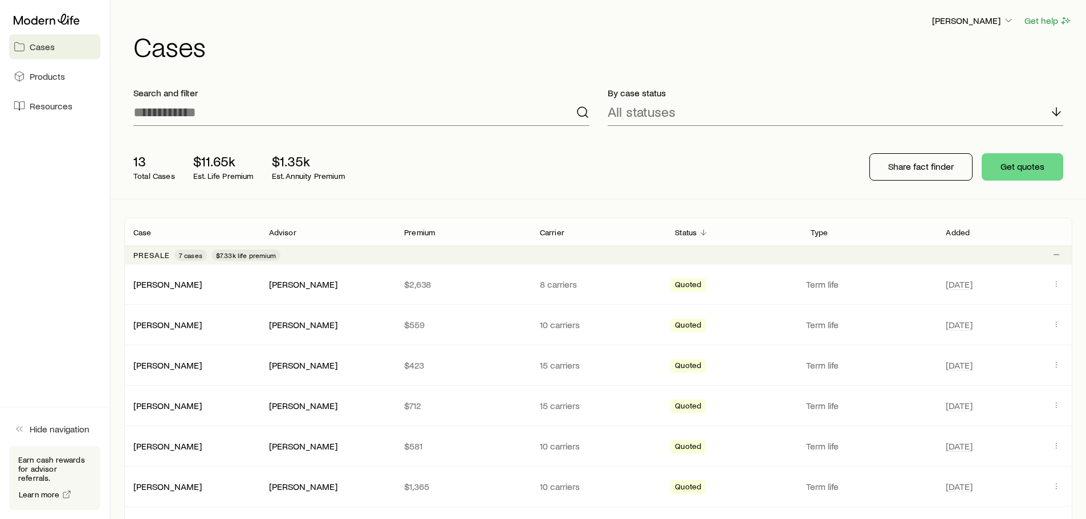
click at [242, 254] on span "$7.33k life premium" at bounding box center [246, 255] width 60 height 9
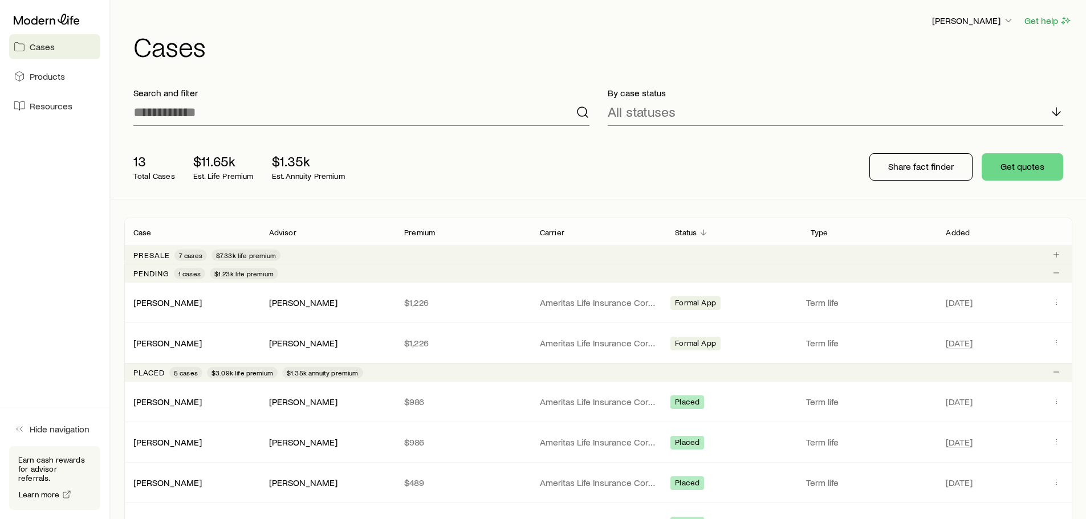
click at [242, 254] on span "$7.33k life premium" at bounding box center [246, 255] width 60 height 9
click at [244, 268] on span "$1.23k life premium" at bounding box center [244, 273] width 68 height 11
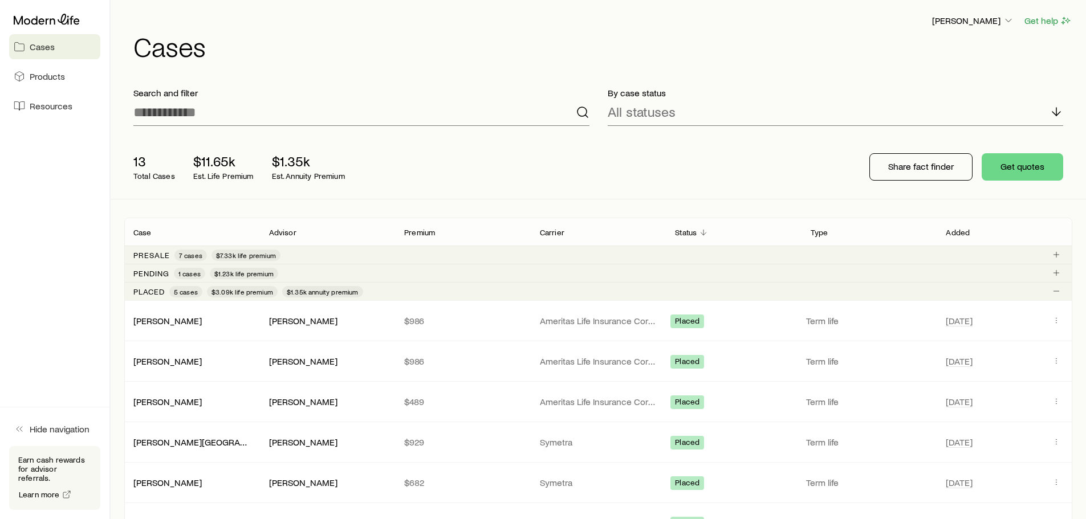
click at [243, 292] on span "$3.09k life premium" at bounding box center [242, 291] width 62 height 9
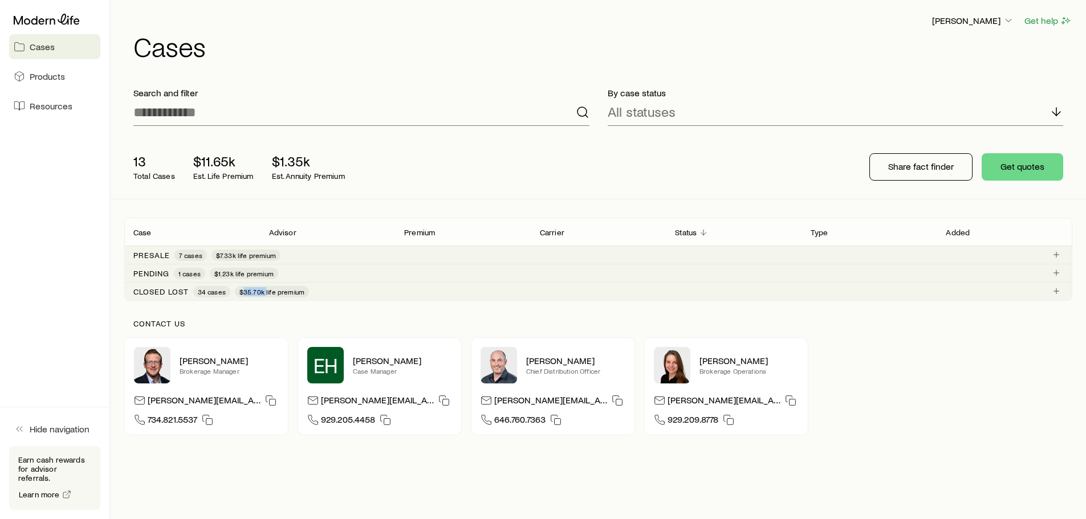
click at [243, 292] on span "$35.70k life premium" at bounding box center [271, 291] width 65 height 9
click at [975, 18] on p "[PERSON_NAME]" at bounding box center [973, 20] width 82 height 11
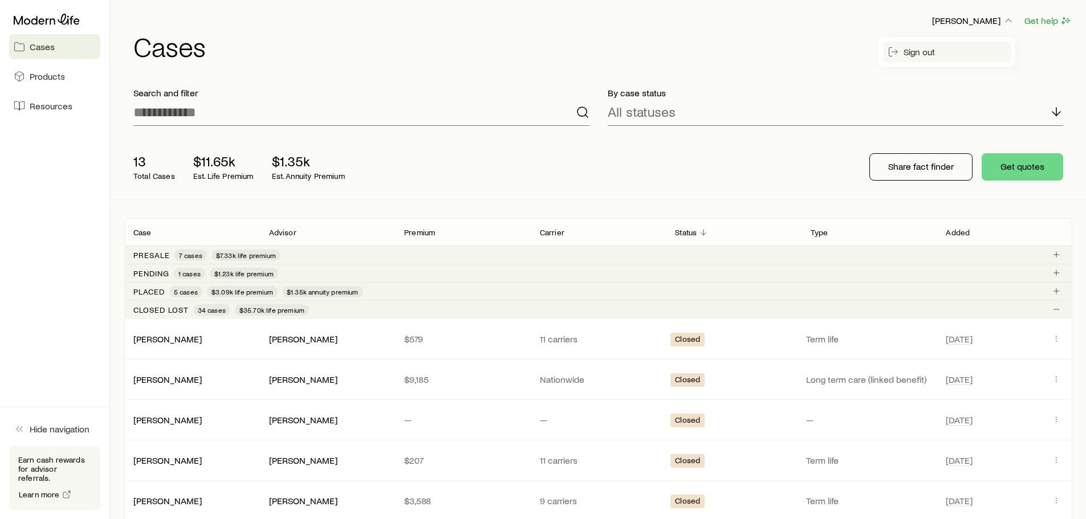
click at [934, 50] on span "Sign out" at bounding box center [919, 51] width 31 height 11
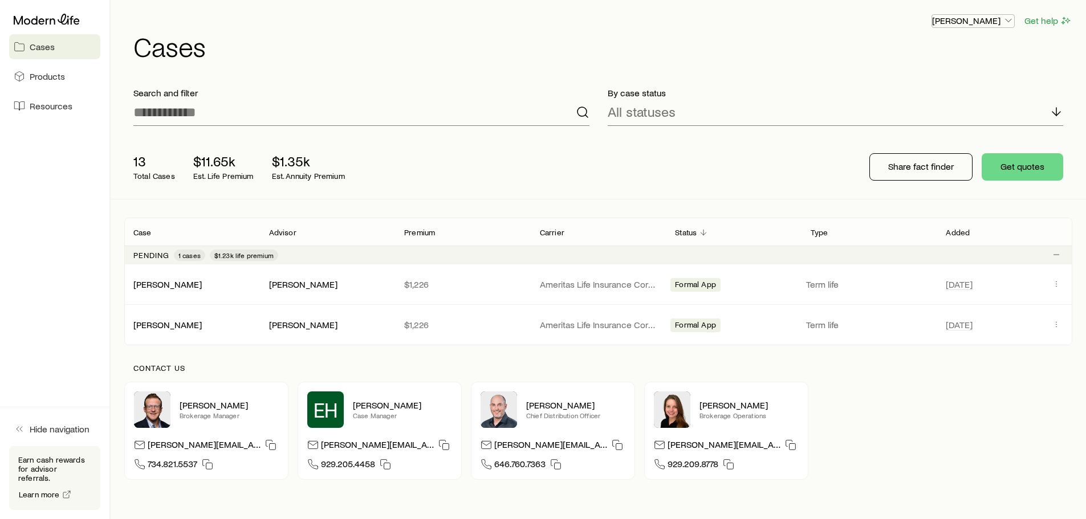
click at [977, 23] on p "[PERSON_NAME]" at bounding box center [973, 20] width 82 height 11
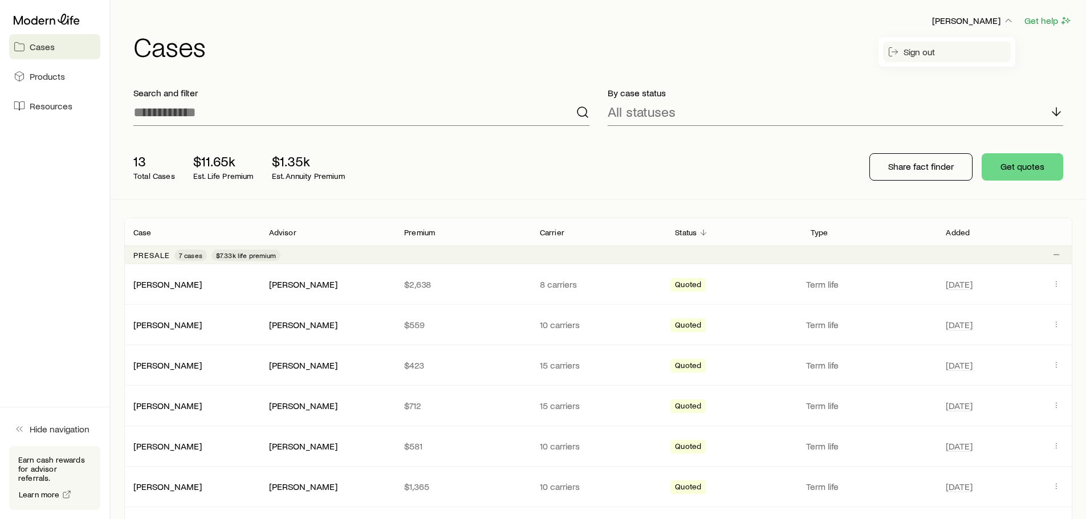
click at [948, 46] on button "Sign out" at bounding box center [947, 52] width 128 height 21
